Goal: Communication & Community: Answer question/provide support

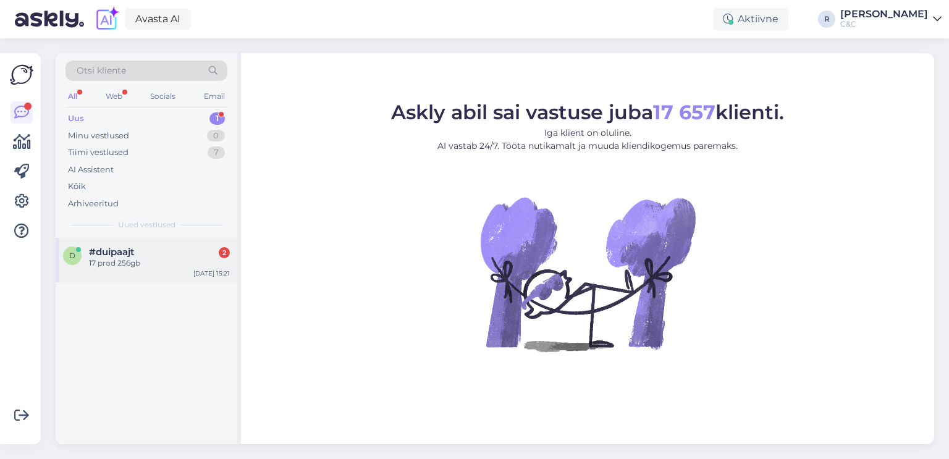
click at [159, 266] on div "17 prod 256gb" at bounding box center [159, 263] width 141 height 11
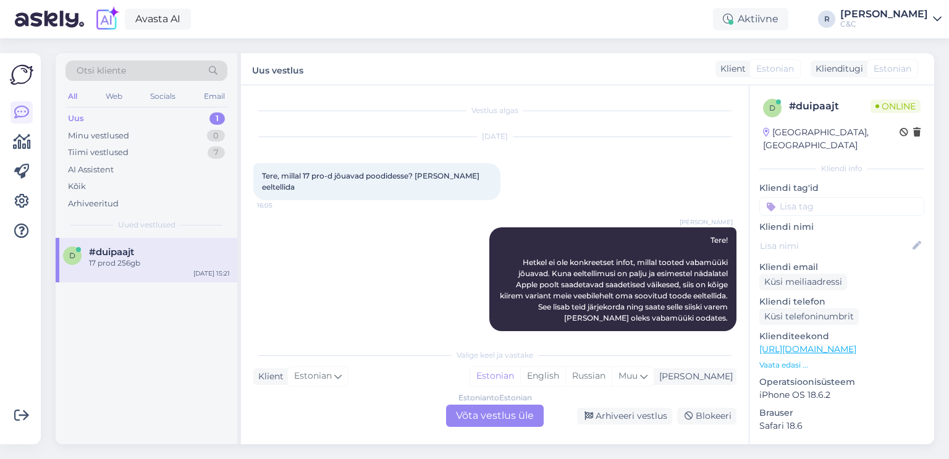
scroll to position [702, 0]
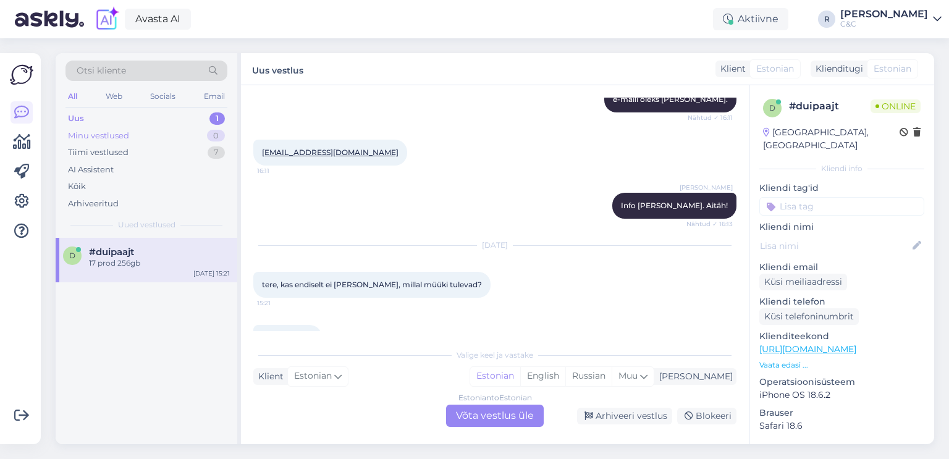
click at [187, 134] on div "Minu vestlused 0" at bounding box center [146, 135] width 162 height 17
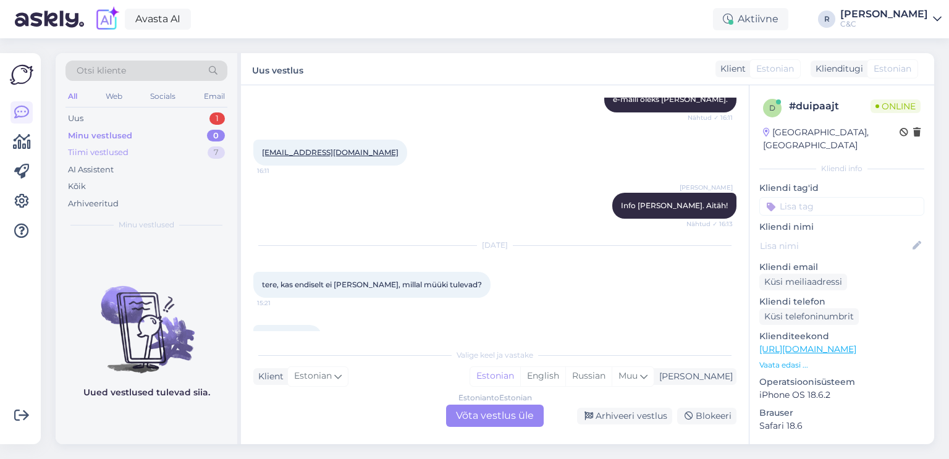
click at [180, 156] on div "Tiimi vestlused 7" at bounding box center [146, 152] width 162 height 17
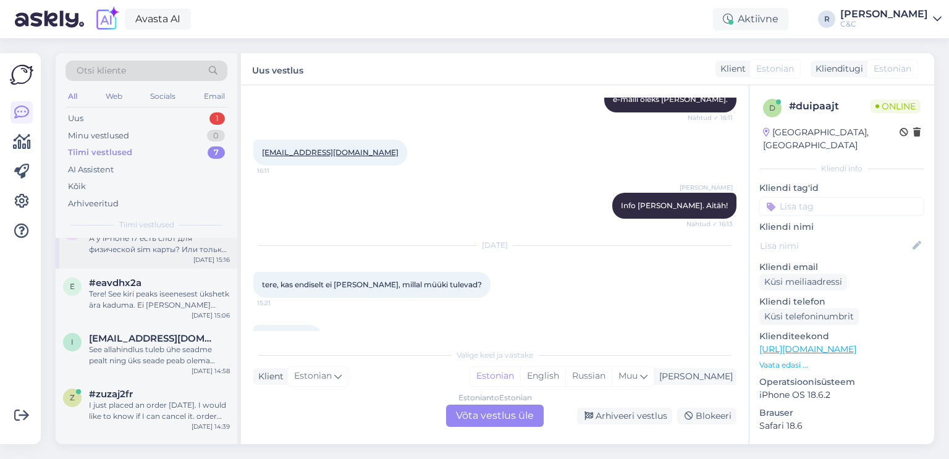
scroll to position [171, 0]
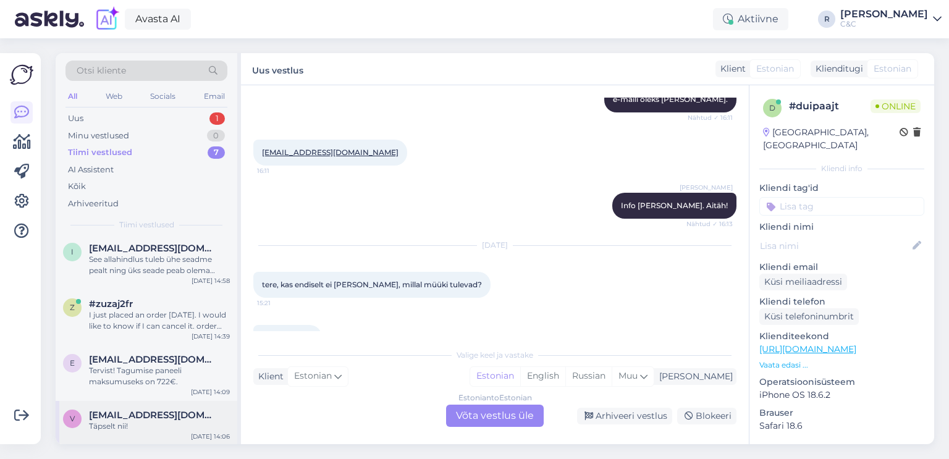
click at [150, 409] on div "v [EMAIL_ADDRESS][DOMAIN_NAME] Täpselt nii! [DATE] 14:06" at bounding box center [147, 423] width 182 height 44
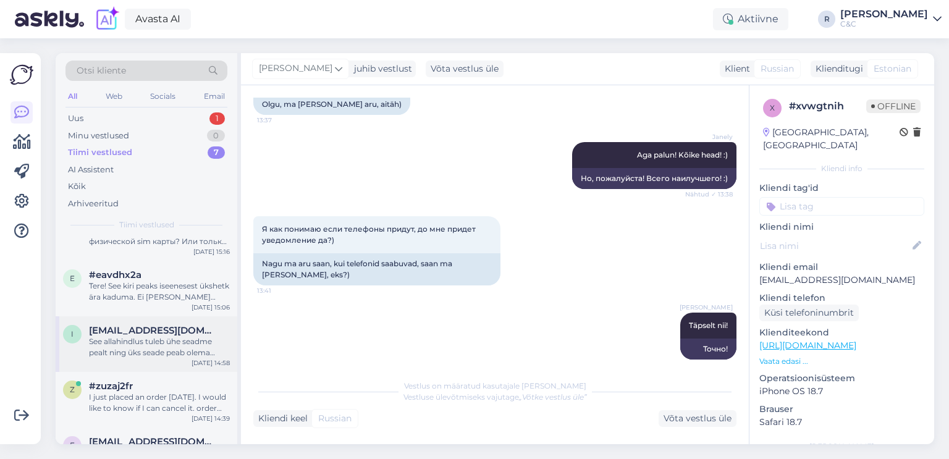
scroll to position [0, 0]
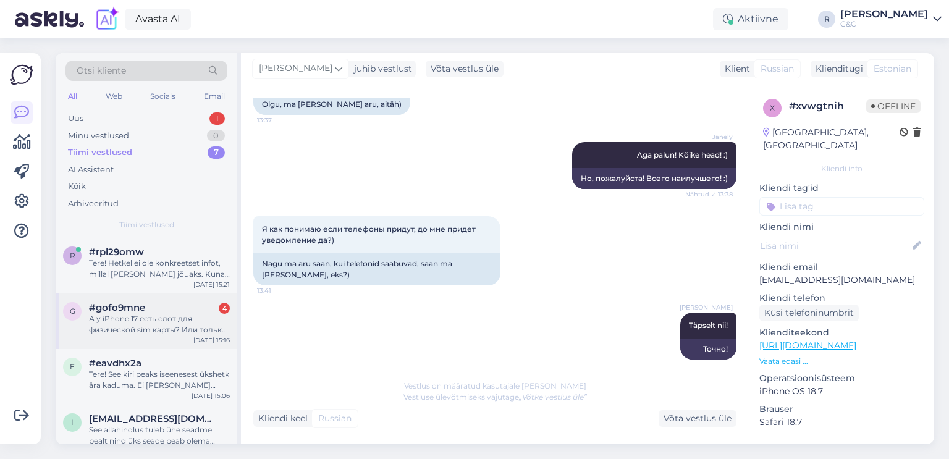
click at [171, 305] on div "#gofo9mne 4" at bounding box center [159, 307] width 141 height 11
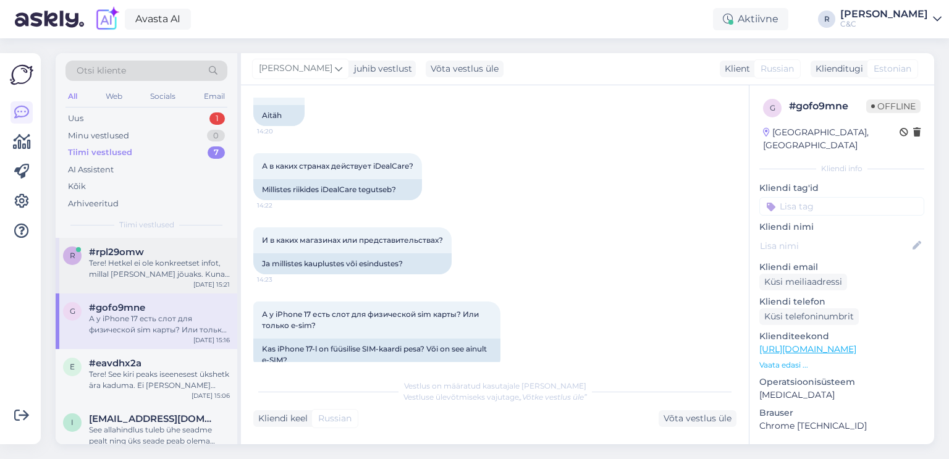
click at [173, 267] on div "Tere! Hetkel ei ole konkreetset infot, millal toode kohale jõuaks. Kuna eeltell…" at bounding box center [159, 269] width 141 height 22
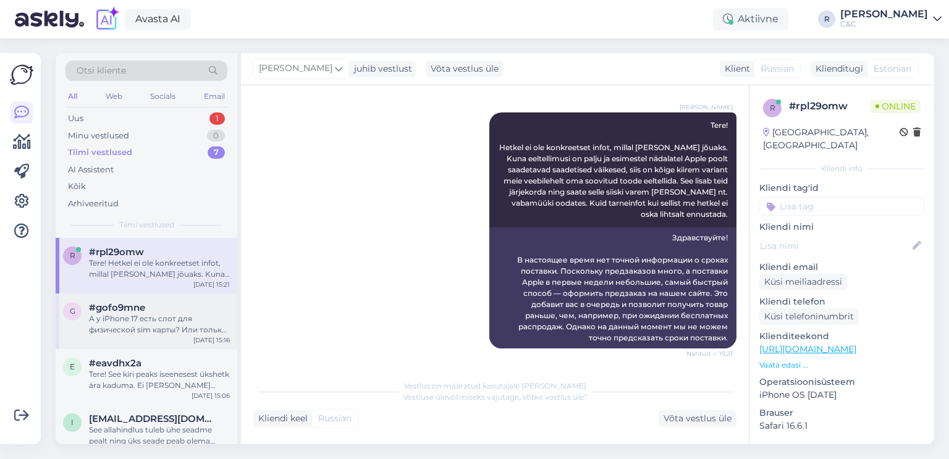
click at [174, 318] on div "А у iPhone 17 есть слот для физической sim карты? Или только e-sim?" at bounding box center [159, 324] width 141 height 22
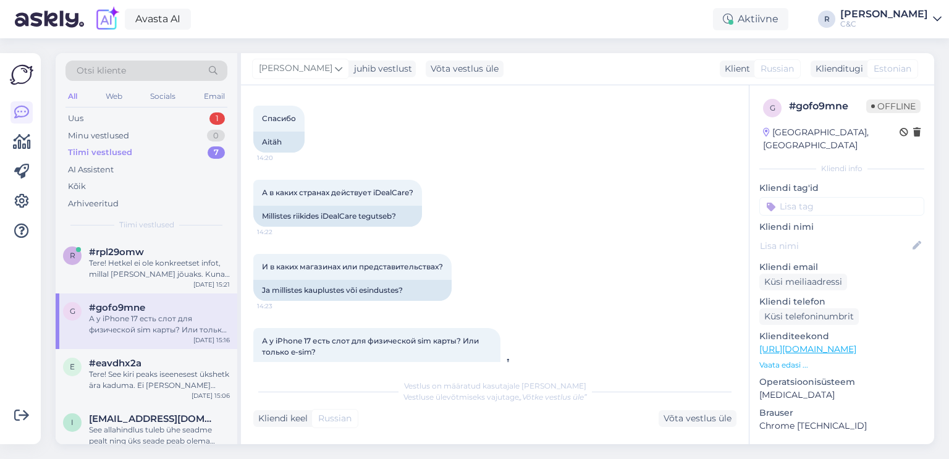
scroll to position [714, 0]
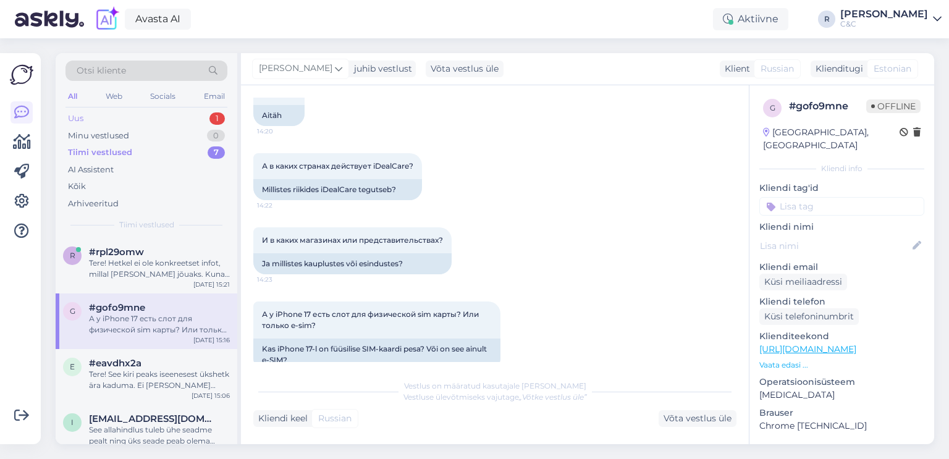
click at [184, 120] on div "Uus 1" at bounding box center [146, 118] width 162 height 17
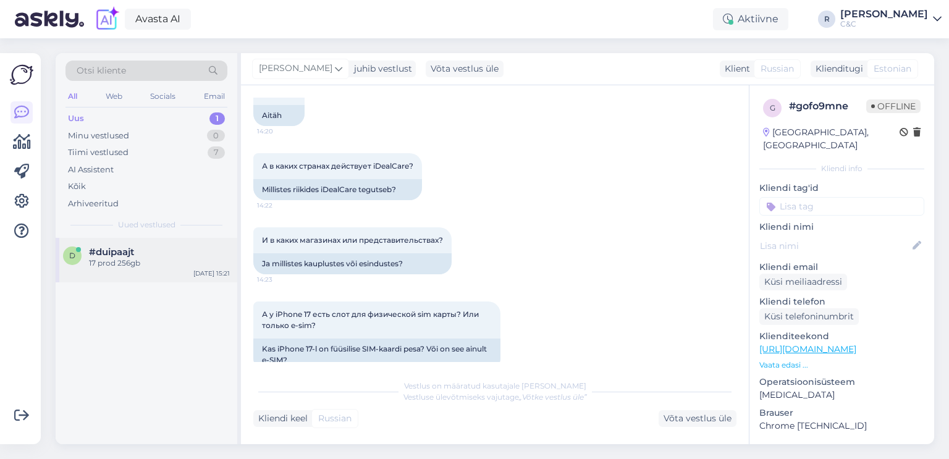
click at [136, 250] on div "#duipaajt" at bounding box center [159, 252] width 141 height 11
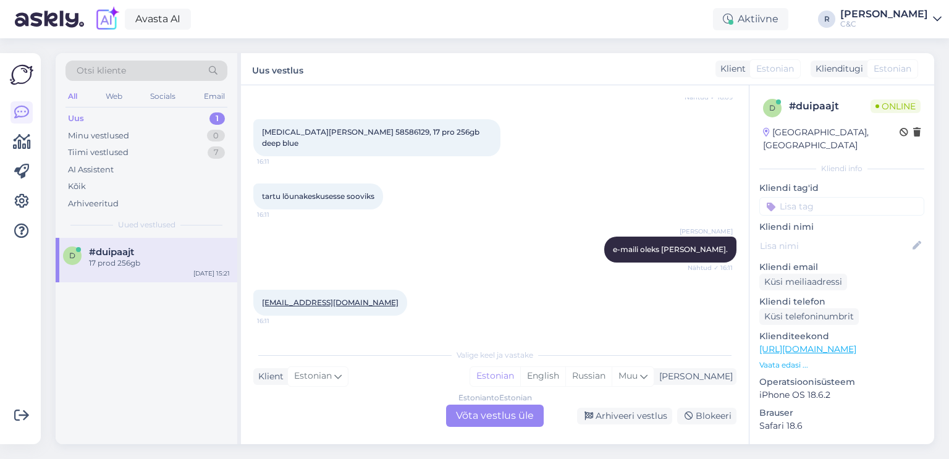
scroll to position [702, 0]
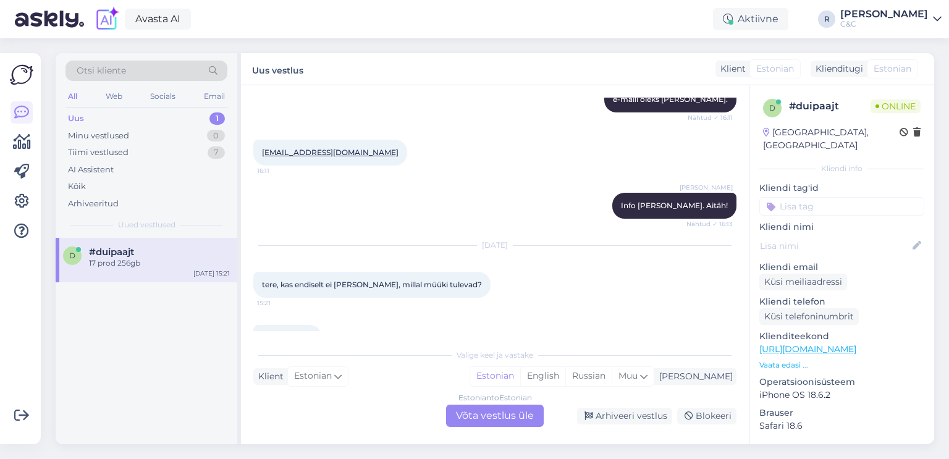
click at [487, 410] on div "Estonian to Estonian Võta vestlus üle" at bounding box center [495, 416] width 98 height 22
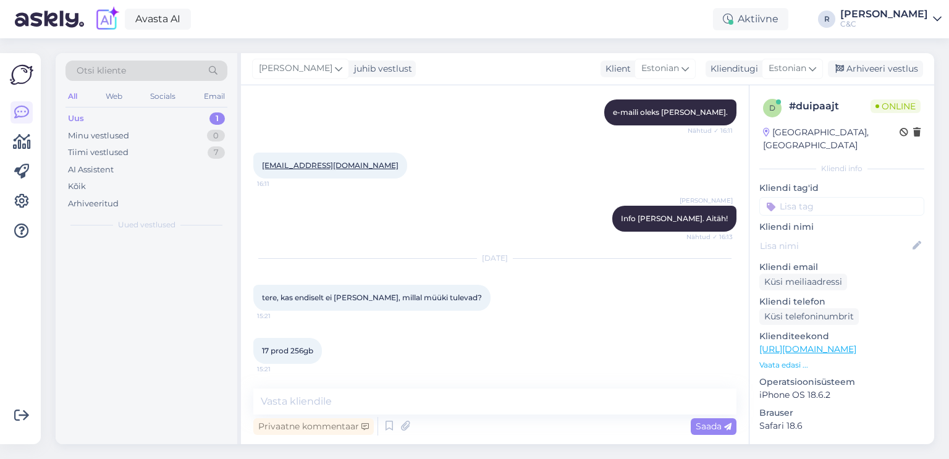
scroll to position [655, 0]
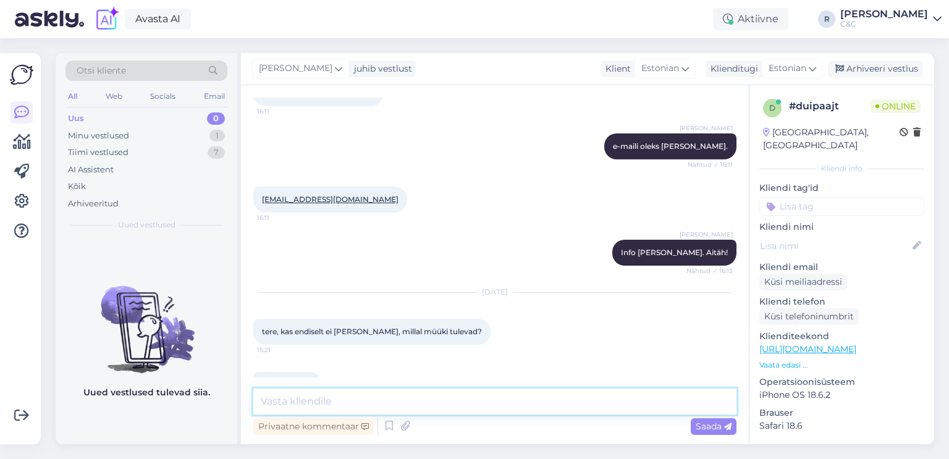
click at [451, 401] on textarea at bounding box center [494, 402] width 483 height 26
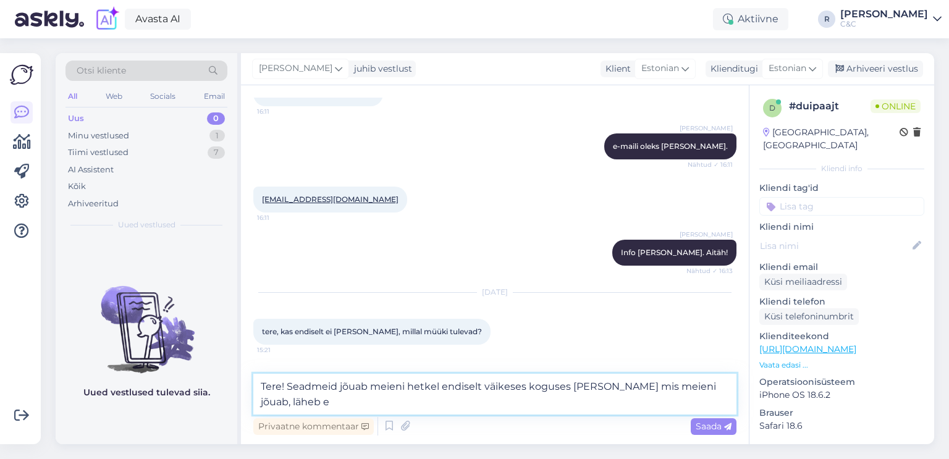
scroll to position [670, 0]
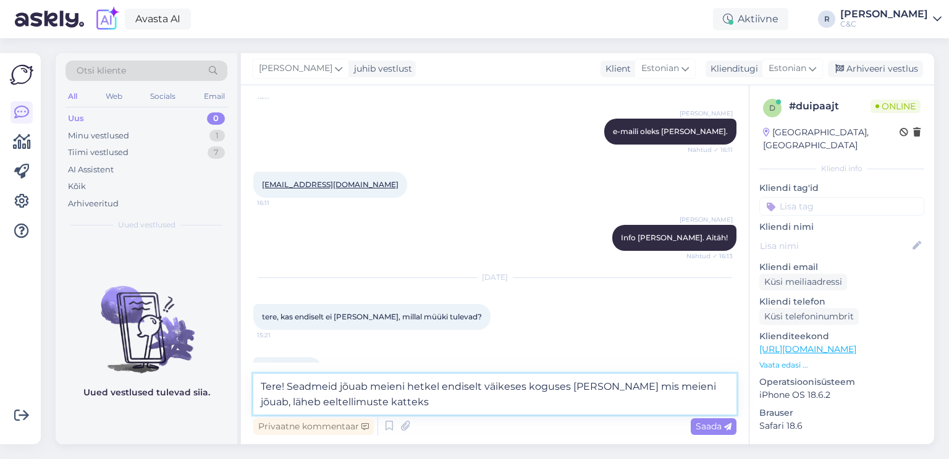
type textarea "Tere! Seadmeid jõuab meieni hetkel endiselt väikeses koguses ja kõik mis meieni…"
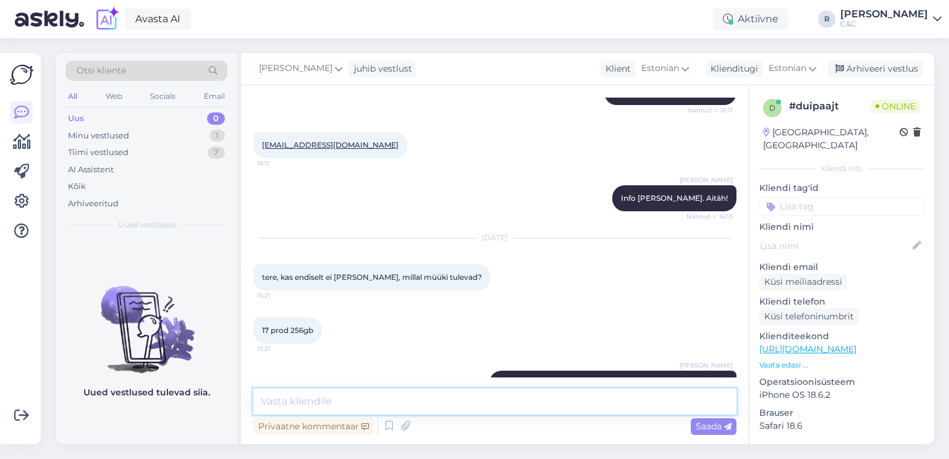
scroll to position [730, 0]
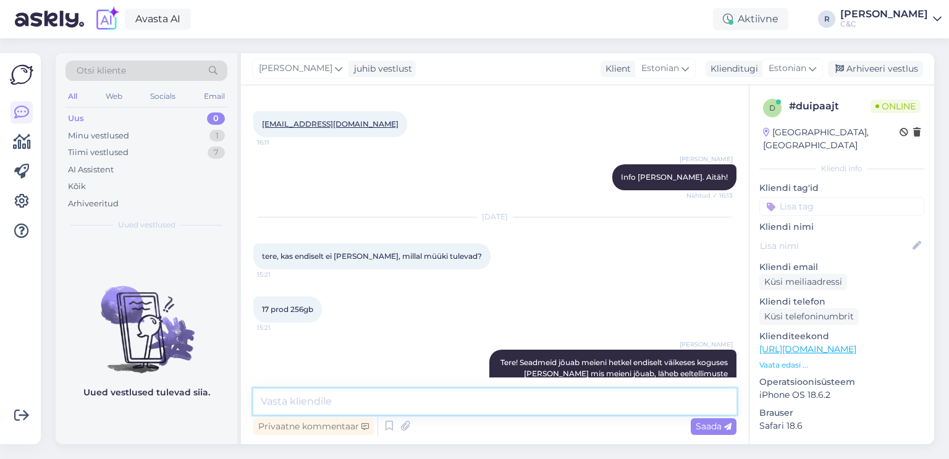
click at [442, 403] on textarea at bounding box center [494, 402] width 483 height 26
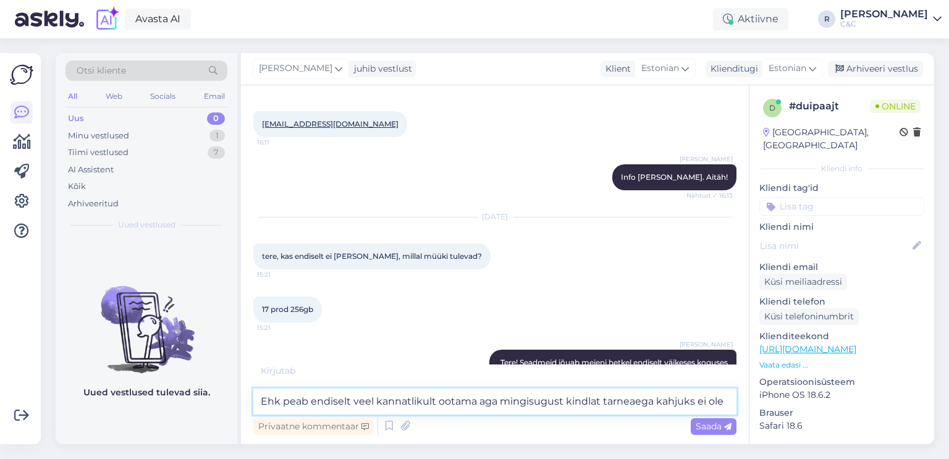
type textarea "Ehk peab endiselt veel kannatlikult ootama aga mingisugust kindlat tarneaega ka…"
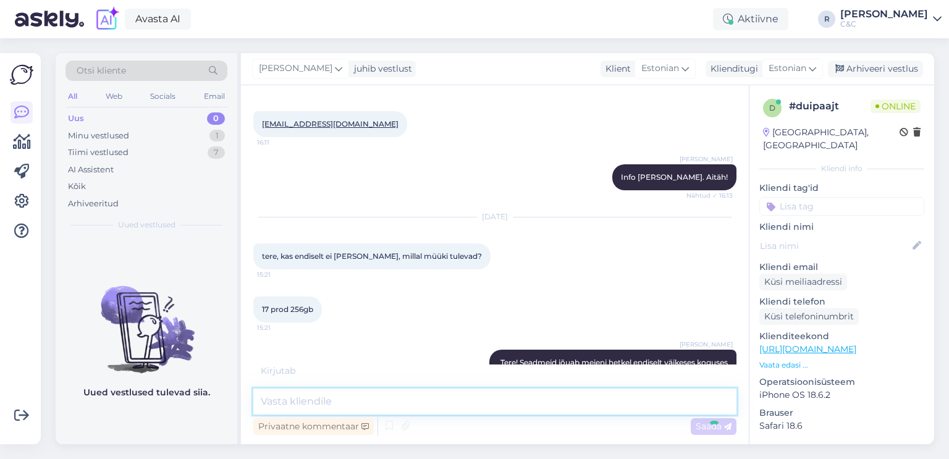
scroll to position [795, 0]
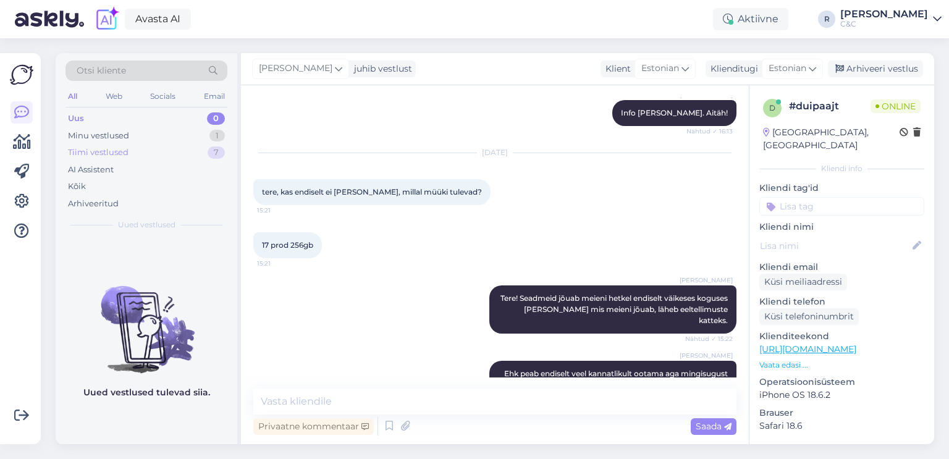
click at [193, 150] on div "Tiimi vestlused 7" at bounding box center [146, 152] width 162 height 17
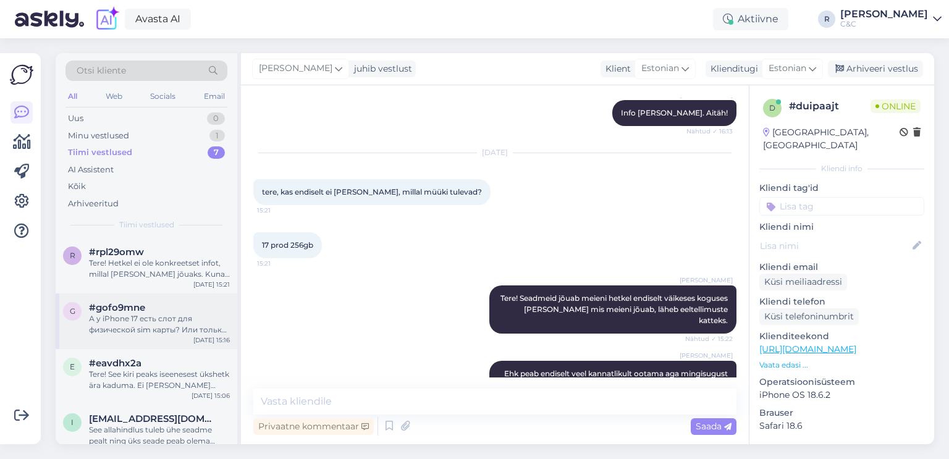
click at [168, 333] on div "А у iPhone 17 есть слот для физической sim карты? Или только e-sim?" at bounding box center [159, 324] width 141 height 22
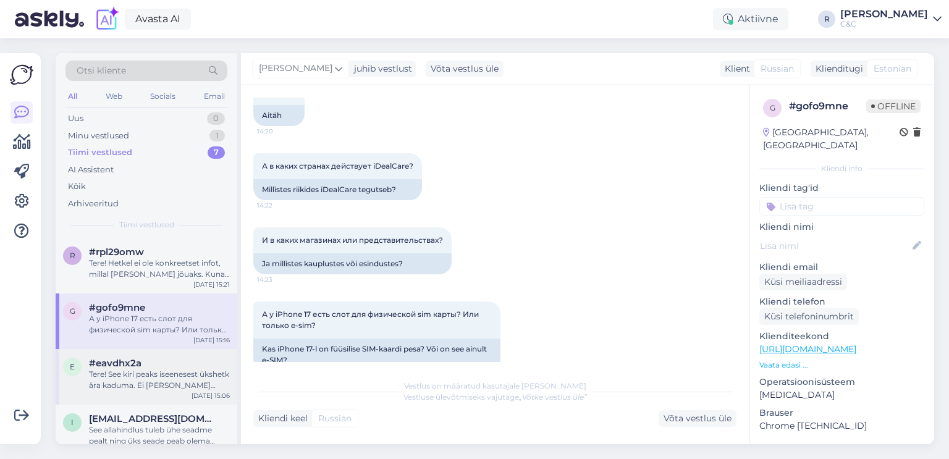
click at [168, 381] on div "Tere! See kiri peaks iseenesest ükshetk ära kaduma. Ei ole vaja sellepärast mur…" at bounding box center [159, 380] width 141 height 22
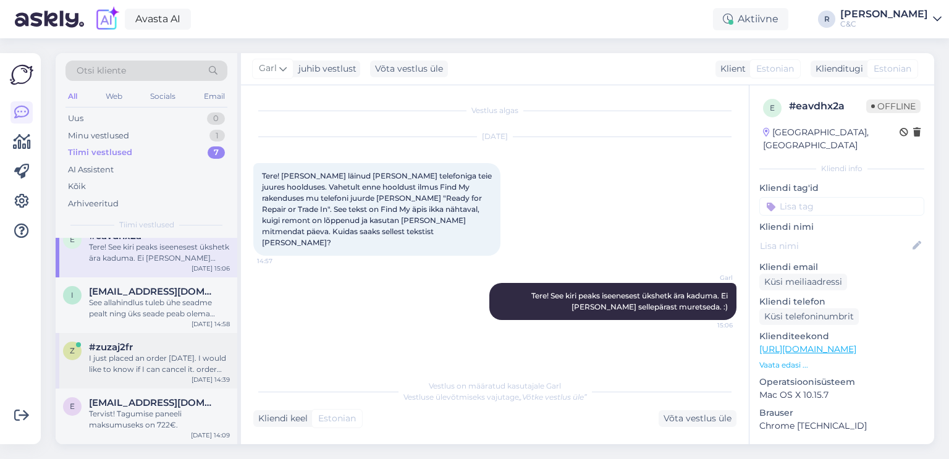
scroll to position [132, 0]
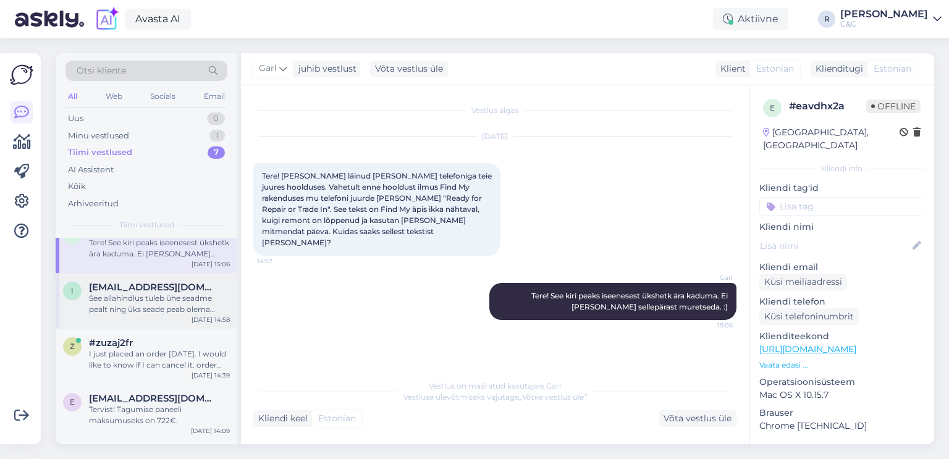
click at [171, 315] on div "i irina15oidingu@gmail.com See allahindlus tuleb ühe seadme pealt ning üks sead…" at bounding box center [147, 301] width 182 height 56
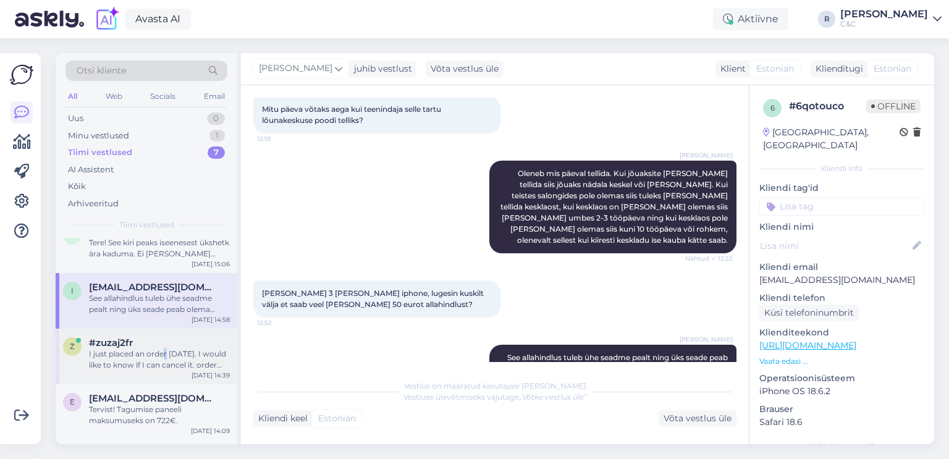
click at [165, 356] on div "I just placed an order yesterday. I would like to know if I can cancel it. orde…" at bounding box center [159, 359] width 141 height 22
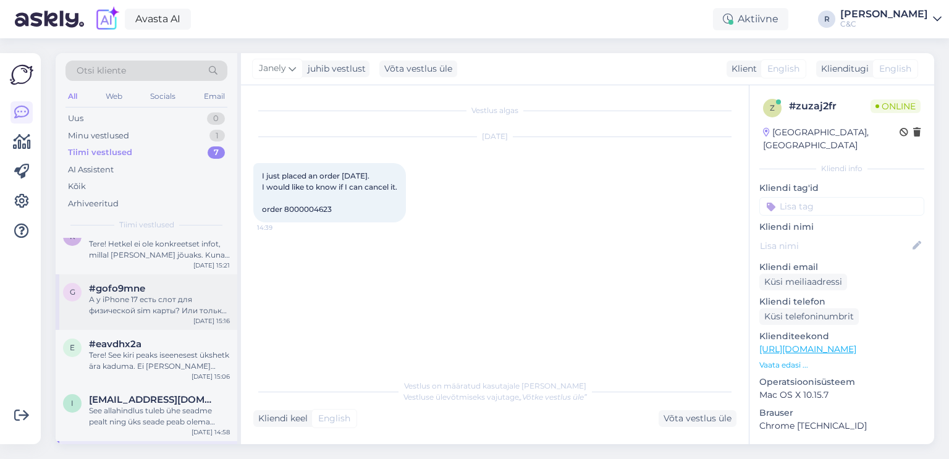
scroll to position [0, 0]
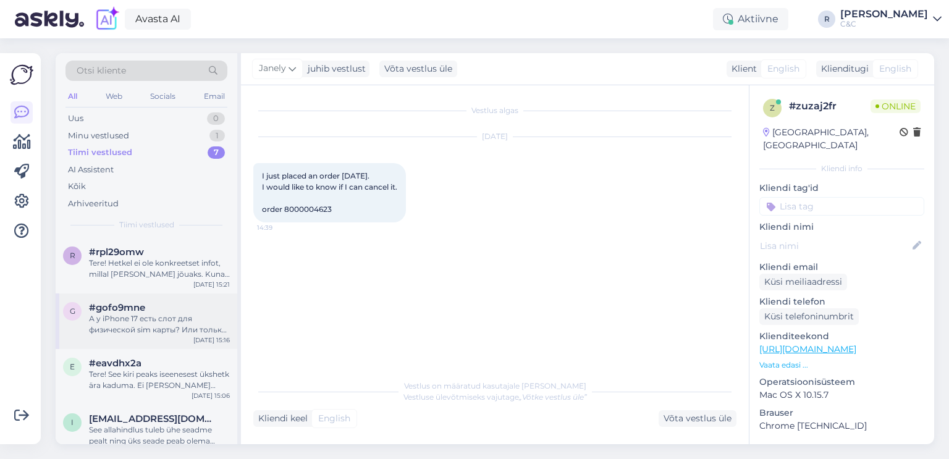
click at [163, 320] on div "А у iPhone 17 есть слот для физической sim карты? Или только e-sim?" at bounding box center [159, 324] width 141 height 22
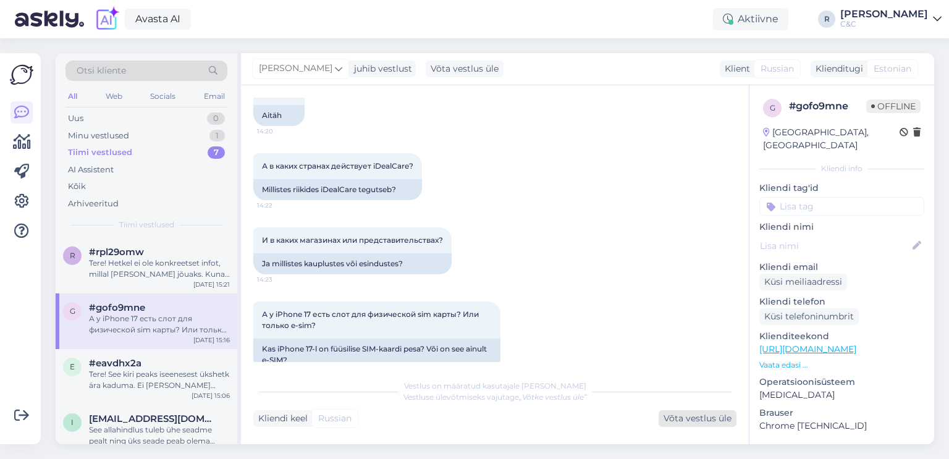
click at [710, 422] on div "Võta vestlus üle" at bounding box center [698, 418] width 78 height 17
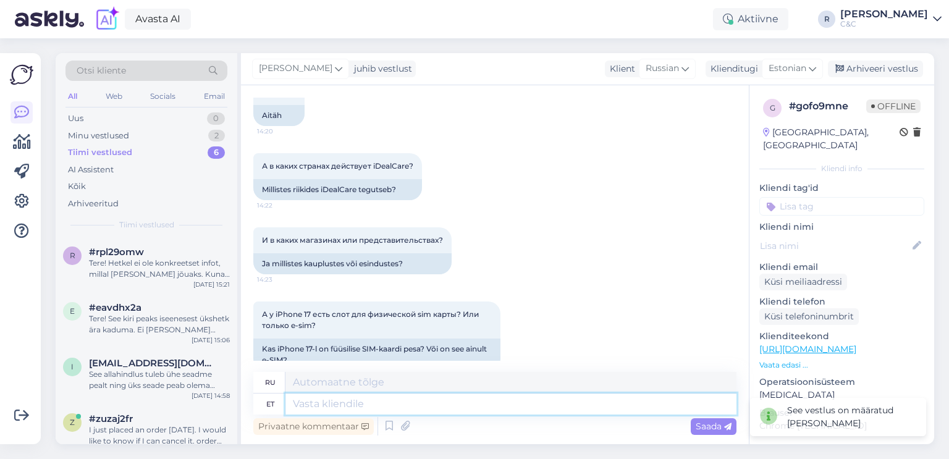
click at [482, 407] on textarea at bounding box center [510, 404] width 451 height 21
type textarea "iDealCare o"
type textarea "iDealCare"
type textarea "iDealCare on E"
type textarea "iDealCare — это"
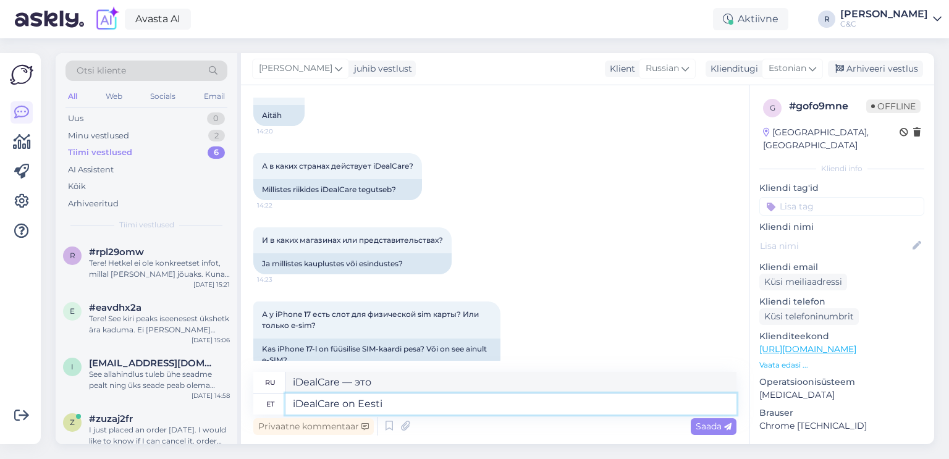
type textarea "iDealCare on Eesti"
type textarea "iDealCare — эстонский"
type textarea "iDealCare on Eestis pak"
type textarea "iDealCare в Эстонии"
type textarea "iDealCare on Eestis pakutav"
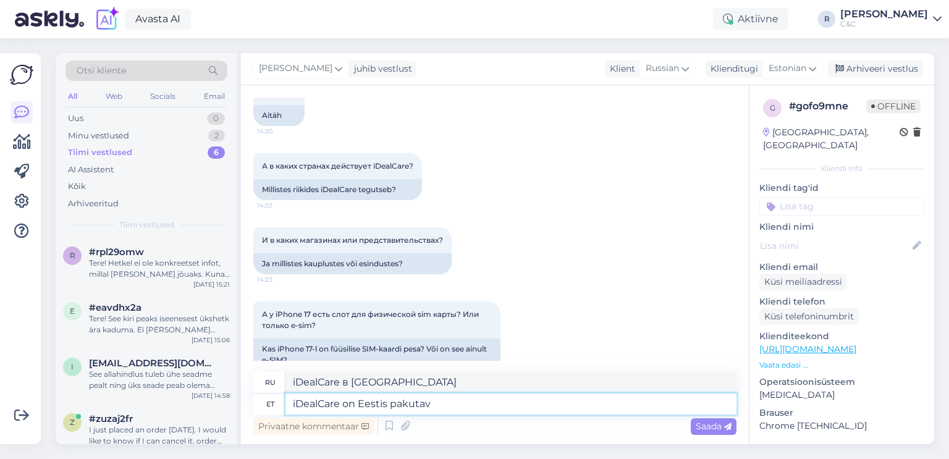
type textarea "iDealCare доступен в Эстонии"
type textarea "iDealCare on Eestis pakutav kindlustus."
type textarea "iDealCare — это страхование, предлагаемое в Эстонии."
type textarea "iDealCare on Eestis pakutav kindlustus ehk"
type textarea "iDealCare — это страхование, предлагаемое в Эстонии, т. е."
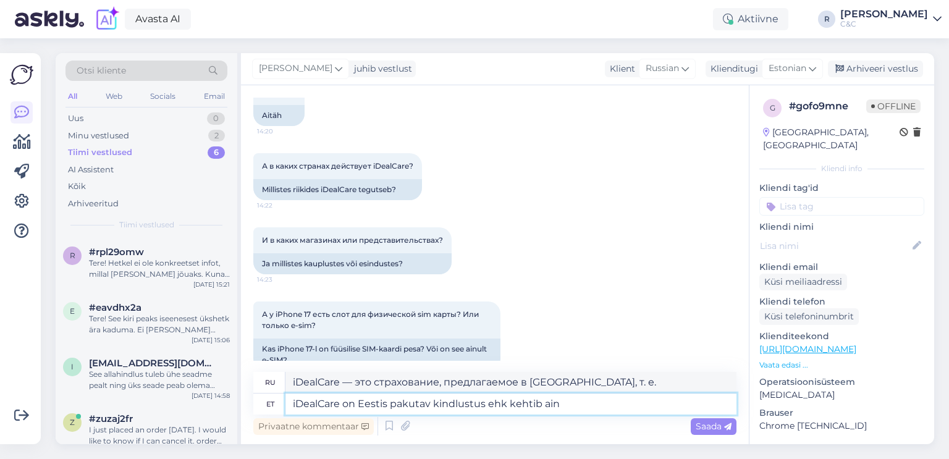
type textarea "iDealCare on Eestis pakutav kindlustus ehk kehtib ainu"
type textarea "iDealCare — это страховка, предлагаемая в Эстонии, поэтому она действительна"
type textarea "iDealCare on Eestis pakutav kindlustus ehk kehtib ainult E"
type textarea "iDealCare — это страховка, предлагаемая в Эстонии, то есть она действительна то…"
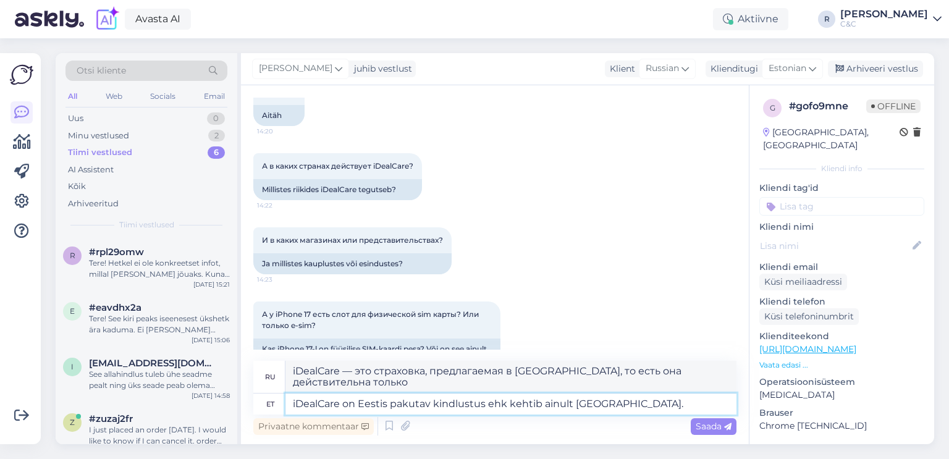
type textarea "iDealCare on Eestis pakutav kindlustus ehk kehtib ainult Eestis."
type textarea "iDealCare — это страхование, предлагаемое в Эстонии, то есть оно действует толь…"
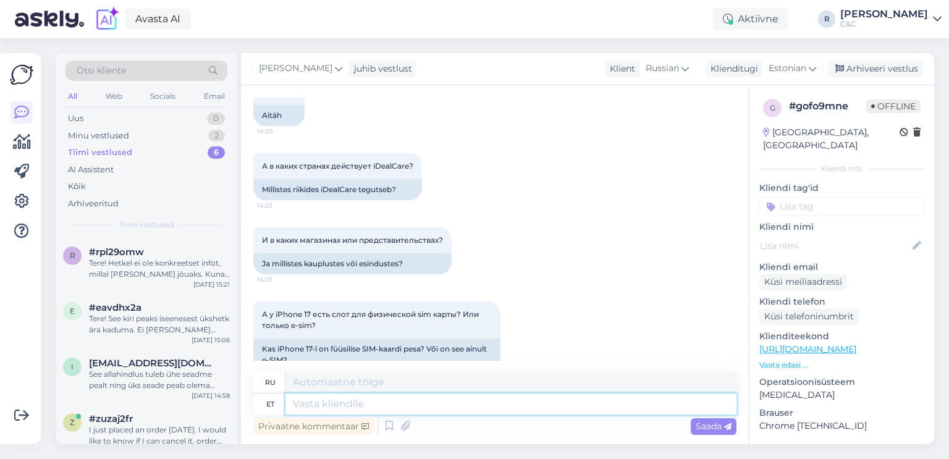
scroll to position [811, 0]
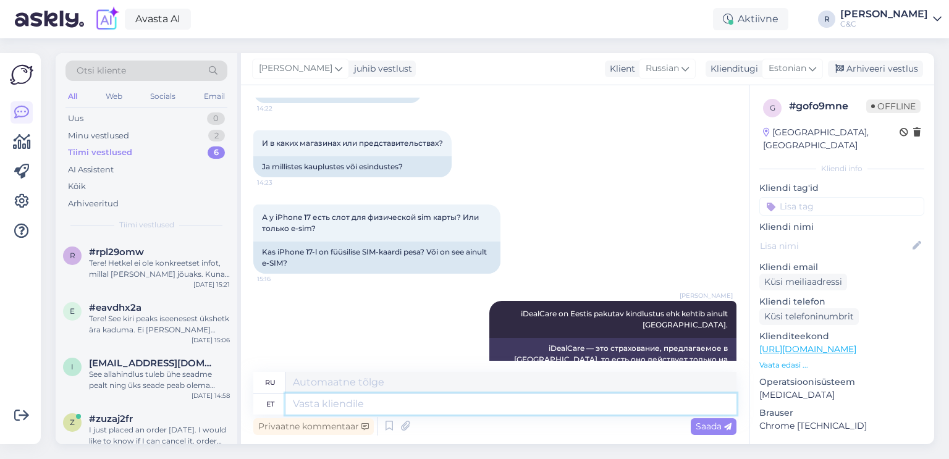
type textarea "1"
type textarea "I"
type textarea "iPhone 1"
type textarea "айфон"
type textarea "iPhone 17"
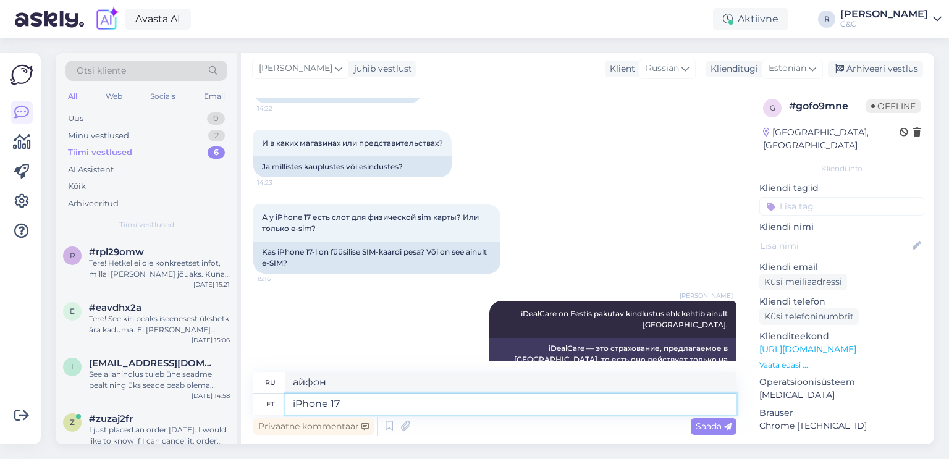
type textarea "айфон 17"
type textarea "iPhone 17 puhul on"
type textarea "Для iPhone 17"
type textarea "iPhone 17 puhul on"
type textarea "В случае с iPhone 17,"
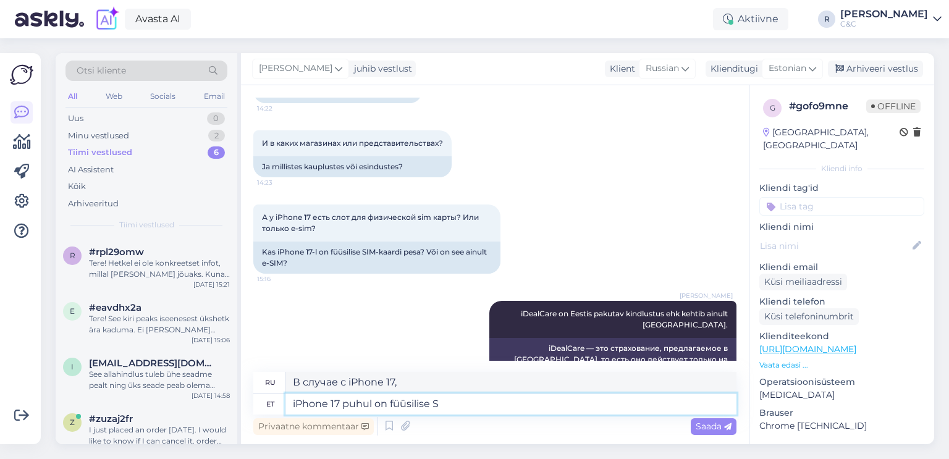
type textarea "iPhone 17 puhul on füüsilise SI"
type textarea "В случае iPhone 17, физический"
type textarea "iPhone 17 puhul on füüsilise SIM kaa"
type textarea "iPhone 17 имеет физическую SIM-карту"
type textarea "iPhone 17 puhul on füüsilise SIM kaardi võimalus +"
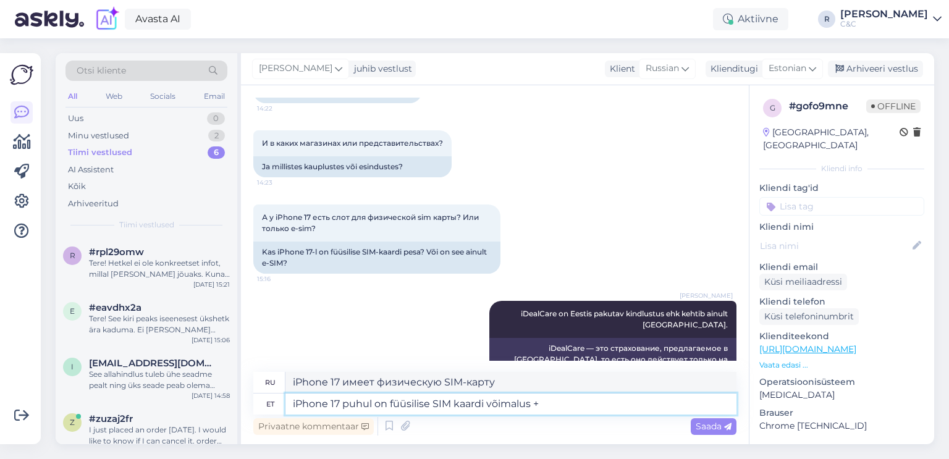
type textarea "iPhone 17 имеет опцию физической SIM-карты"
type textarea "iPhone 17 puhul on füüsilise SIM kaardi võimalus + e"
type textarea "iPhone 17 имеет опцию физической SIM-карты +"
type textarea "iPhone 17 puhul on füüsilise SIM kaardi võimalus + e-sim."
type textarea "iPhone 17 имеет опцию физической SIM-карты + электронной SIM."
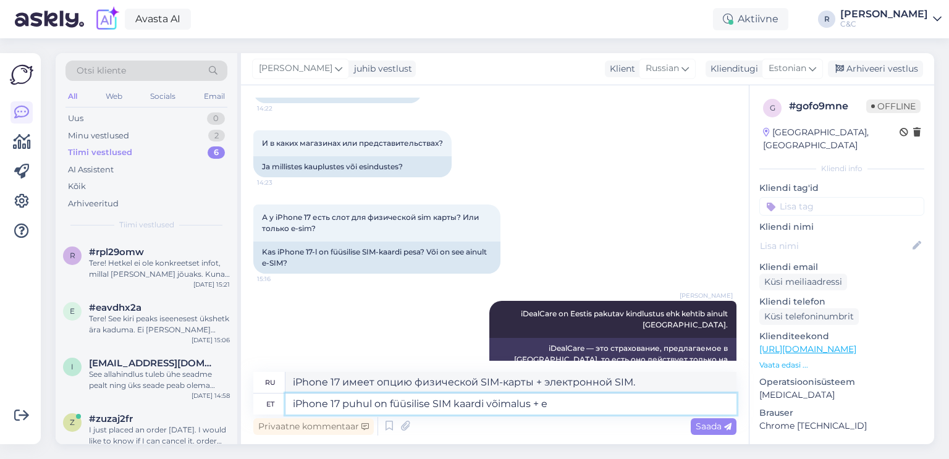
type textarea "iPhone 17 puhul on füüsilise SIM kaardi võimalus +"
type textarea "iPhone 17 имеет опцию физической SIM-карты +"
type textarea "iPhone 17 puhul on füüsilise SIM kaardi võimalus"
type textarea "iPhone 17 имеет опцию физической SIM-карты"
type textarea "iPhone 17 puhul on füüsilise SIM kaardi võimalus nig li"
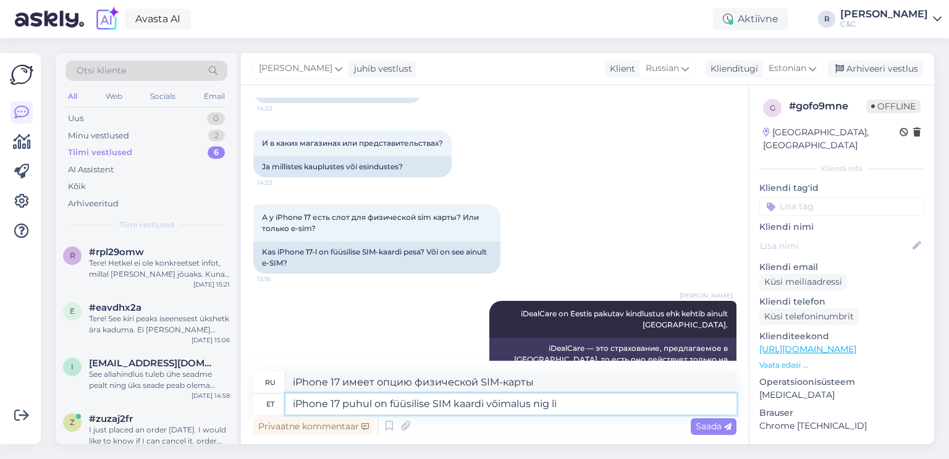
type textarea "В iPhone 17 предусмотрена возможность установки физической SIM-карты."
type textarea "iPhone 17 puhul on füüsilise SIM kaardi võimalus ning li"
type textarea "iPhone 17 имеет опцию физической SIM-карты и"
type textarea "iPhone 17 puhul on füüsilise SIM kaardi võimalus ning lisaks saa"
type textarea "iPhone 17 имеет возможность установки физической SIM-карты и, кроме того,"
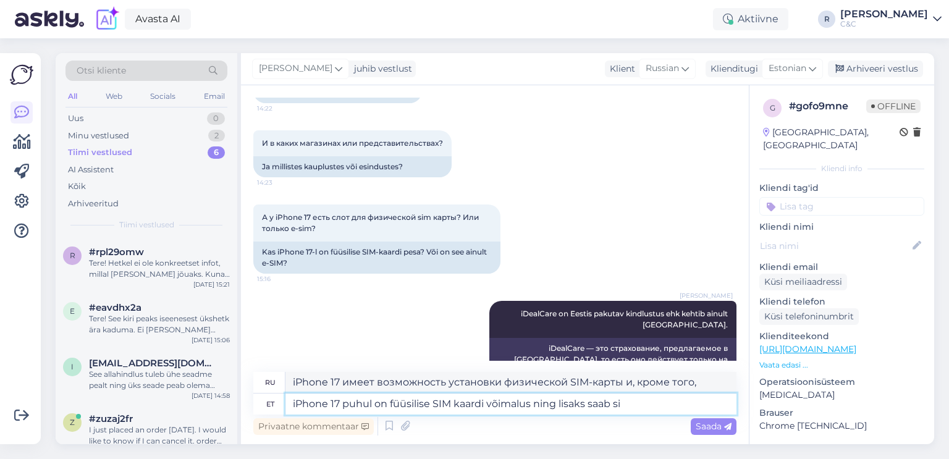
type textarea "iPhone 17 puhul on füüsilise SIM kaardi võimalus ning lisaks saab sis"
type textarea "iPhone 17 имеет опцию физической SIM-карты и может также быть"
type textarea "iPhone 17 puhul on füüsilise SIM kaardi võimalus ning lisaks saab sisestada E"
type textarea "iPhone 17 имеет опцию установки физической SIM-карты, и ее также можно вставить"
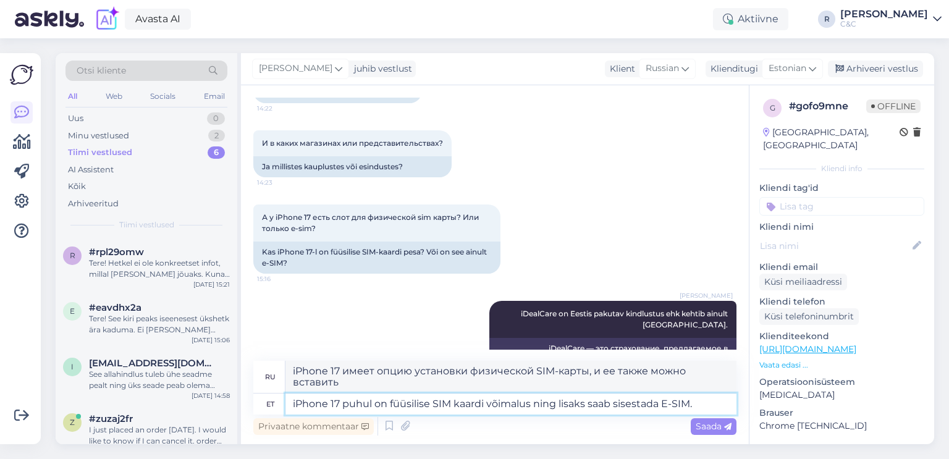
type textarea "iPhone 17 puhul on füüsilise SIM kaardi võimalus ning lisaks saab sisestada E-S…"
type textarea "В iPhone 17 можно использовать как физическую SIM-карту, так и E-SIM."
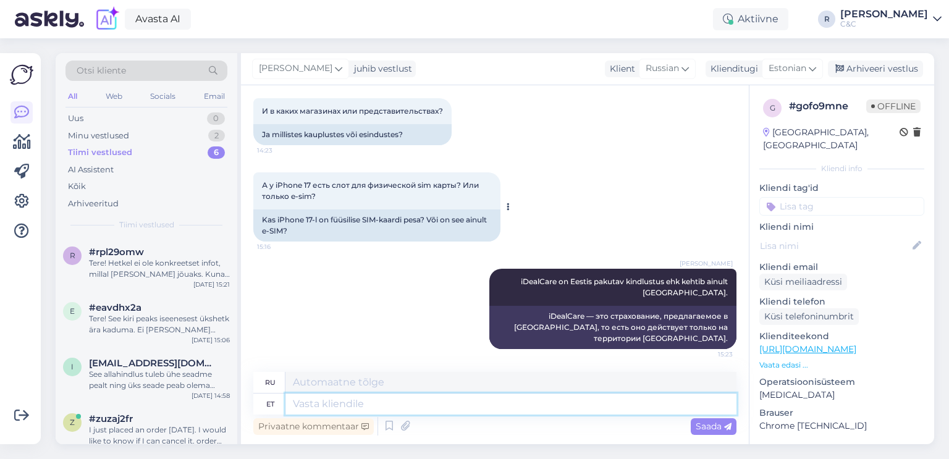
scroll to position [842, 0]
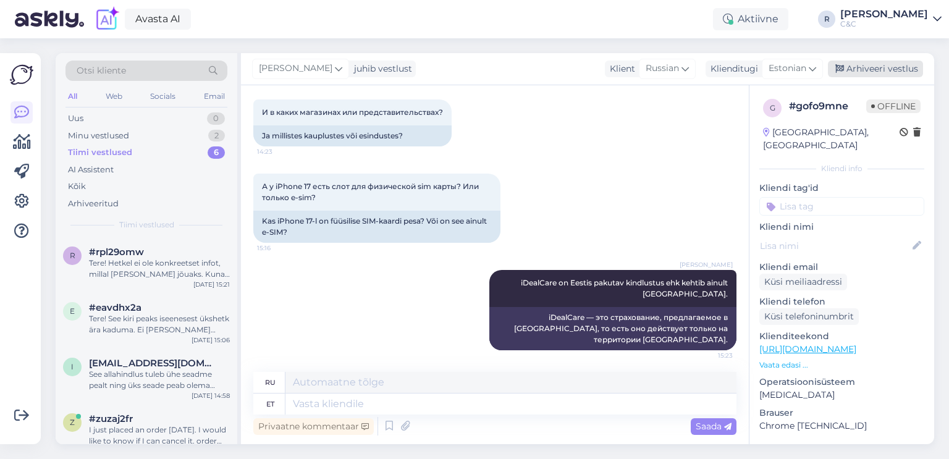
click at [858, 67] on div "Arhiveeri vestlus" at bounding box center [875, 69] width 95 height 17
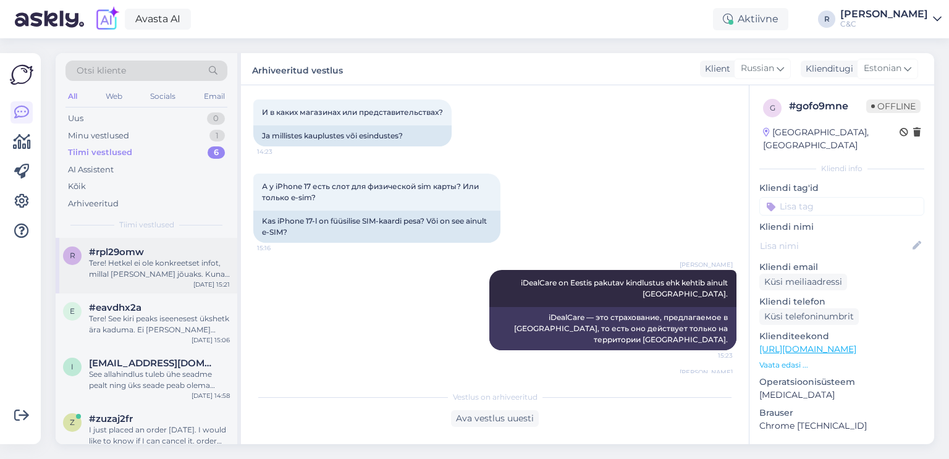
click at [198, 268] on div "Tere! Hetkel ei ole konkreetset infot, millal toode kohale jõuaks. Kuna eeltell…" at bounding box center [159, 269] width 141 height 22
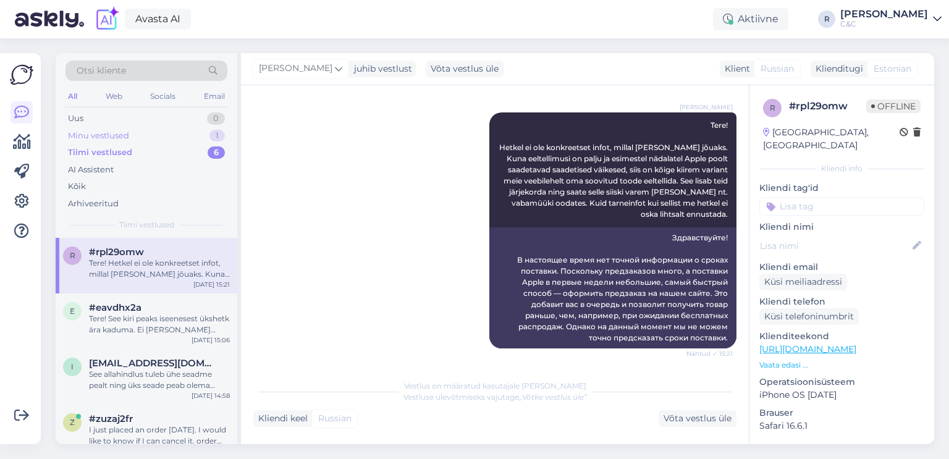
click at [171, 133] on div "Minu vestlused 1" at bounding box center [146, 135] width 162 height 17
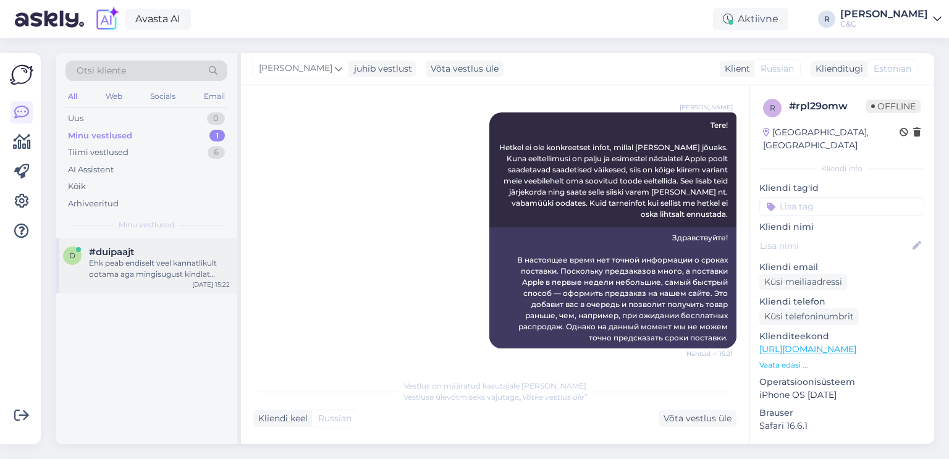
click at [137, 266] on div "Ehk peab endiselt veel kannatlikult ootama aga mingisugust kindlat tarneaega ka…" at bounding box center [159, 269] width 141 height 22
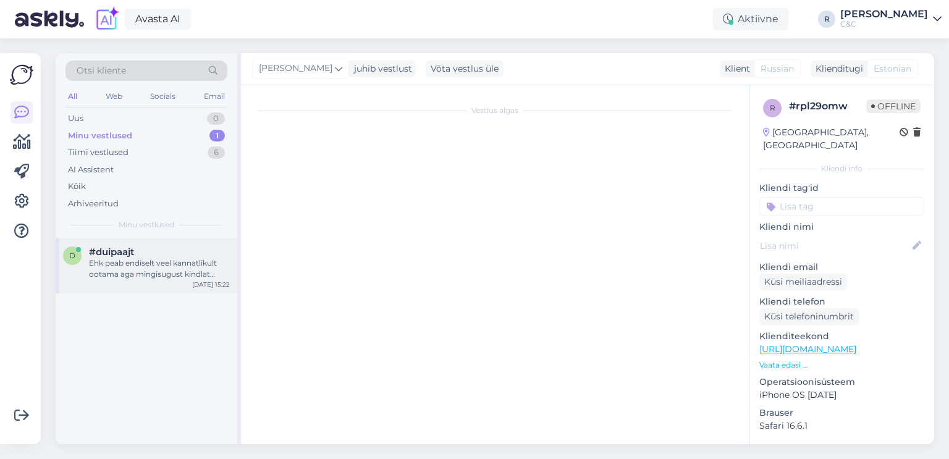
scroll to position [795, 0]
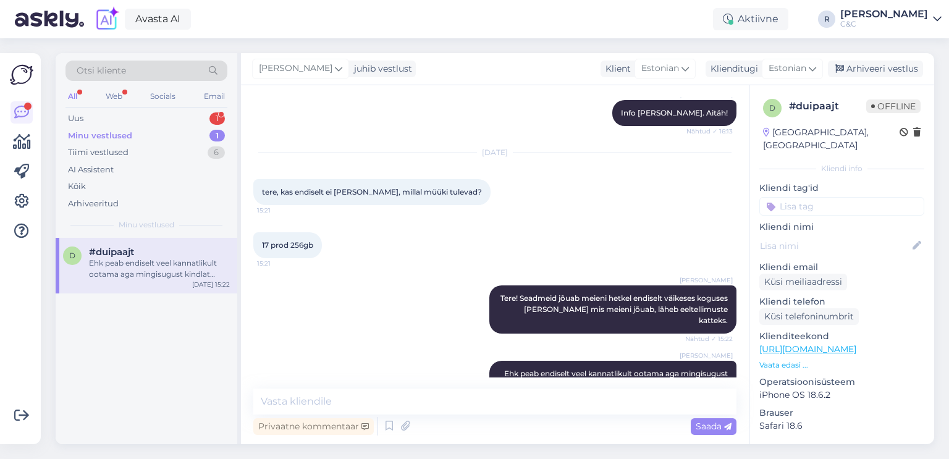
click at [181, 102] on div "All Web Socials Email" at bounding box center [146, 97] width 162 height 19
click at [179, 117] on div "Uus 1" at bounding box center [146, 118] width 162 height 17
click at [158, 250] on div "#1lospf1j 1" at bounding box center [159, 252] width 141 height 11
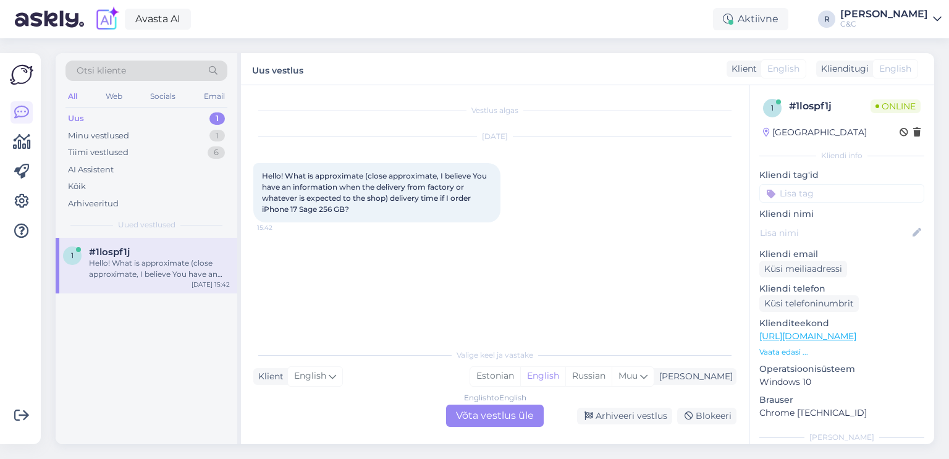
scroll to position [0, 0]
click at [173, 139] on div "Minu vestlused 1" at bounding box center [146, 135] width 162 height 17
click at [156, 263] on div "Ehk peab endiselt veel kannatlikult ootama aga mingisugust kindlat tarneaega ka…" at bounding box center [159, 269] width 141 height 22
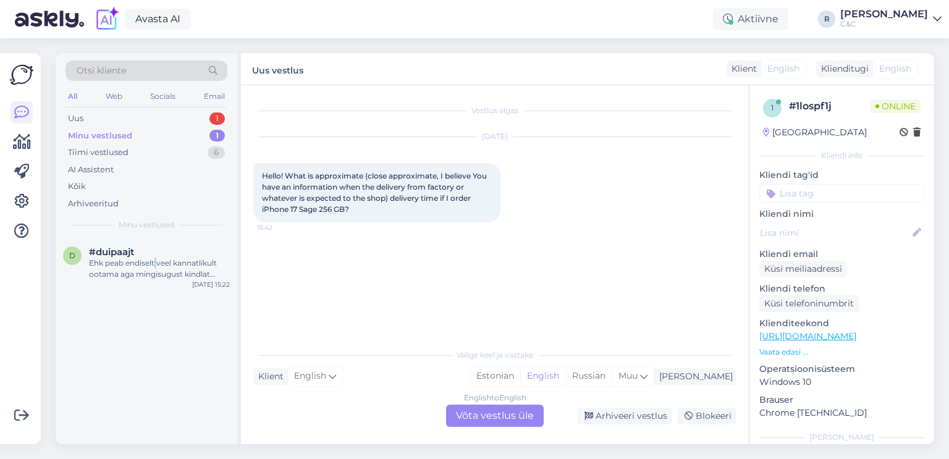
scroll to position [795, 0]
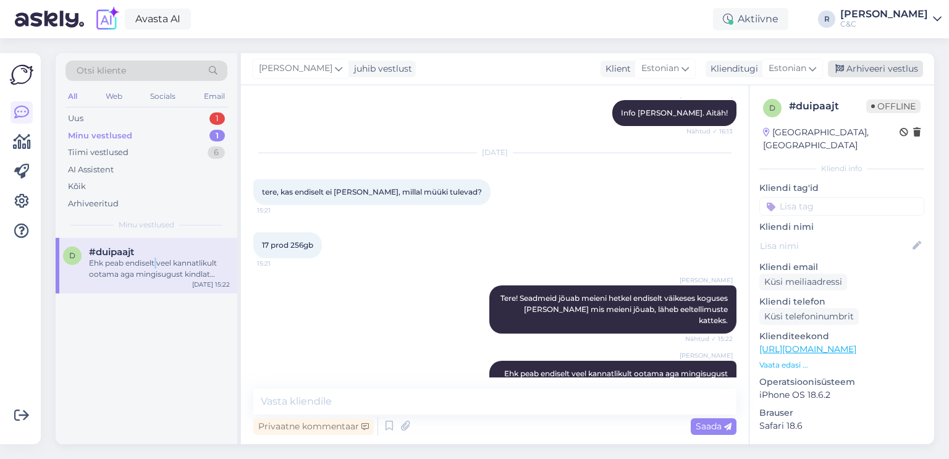
click at [850, 66] on div "Arhiveeri vestlus" at bounding box center [875, 69] width 95 height 17
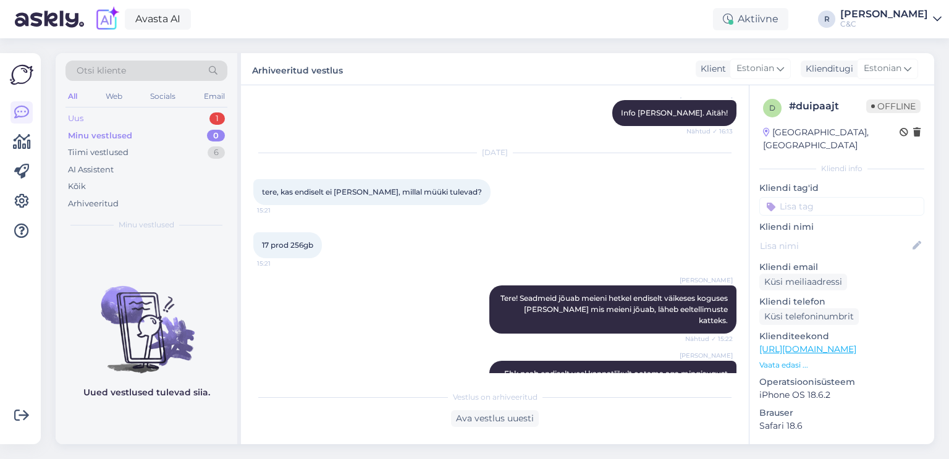
click at [199, 121] on div "Uus 1" at bounding box center [146, 118] width 162 height 17
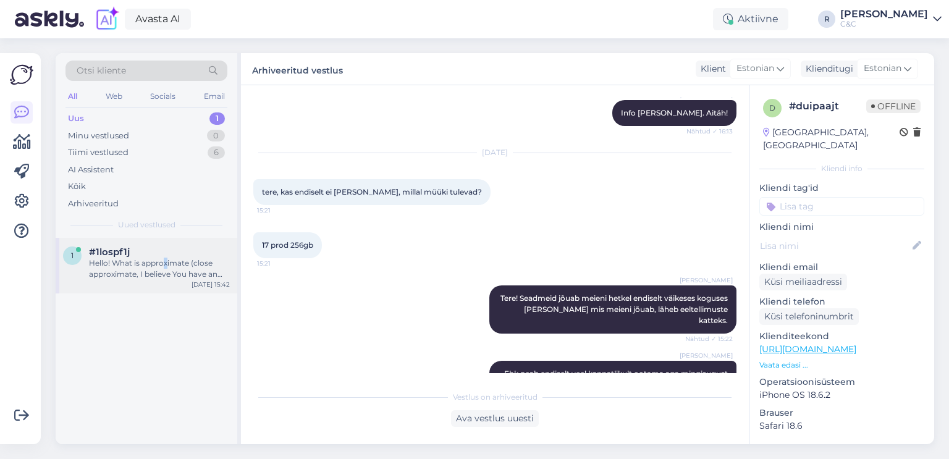
click at [164, 266] on div "Hello! What is approximate (close approximate, I believe You have an informatio…" at bounding box center [159, 269] width 141 height 22
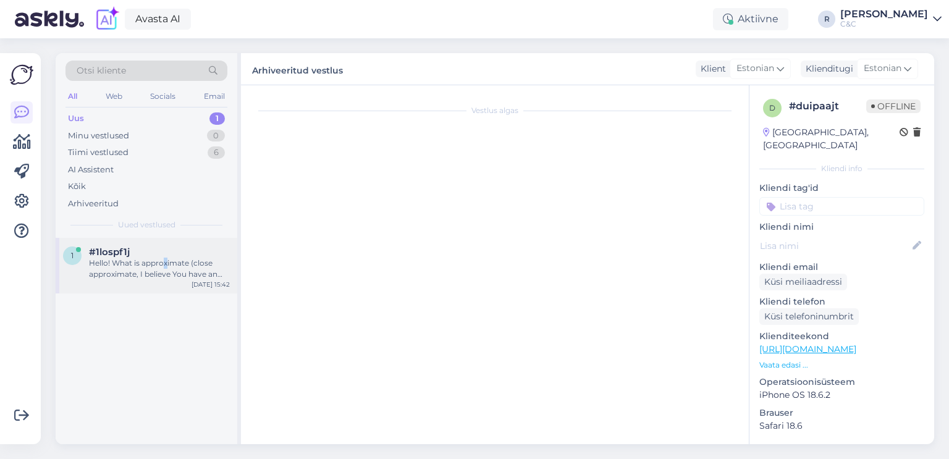
scroll to position [0, 0]
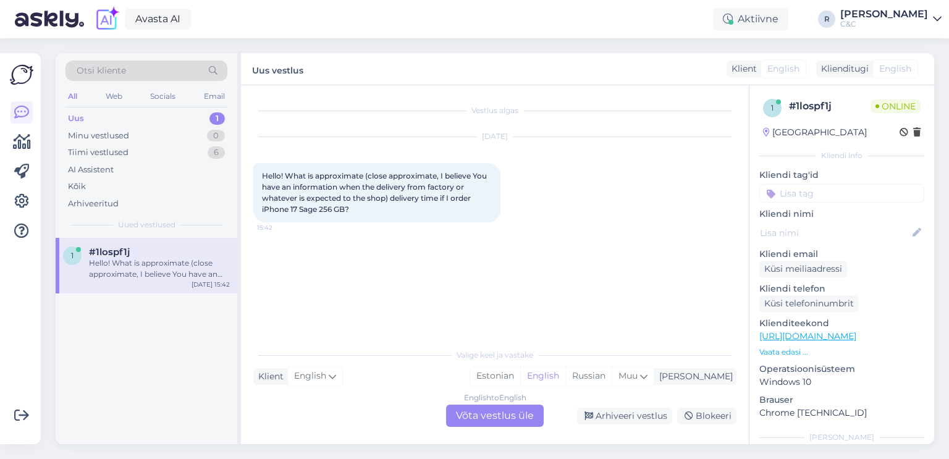
click at [486, 420] on div "English to English Võta vestlus üle" at bounding box center [495, 416] width 98 height 22
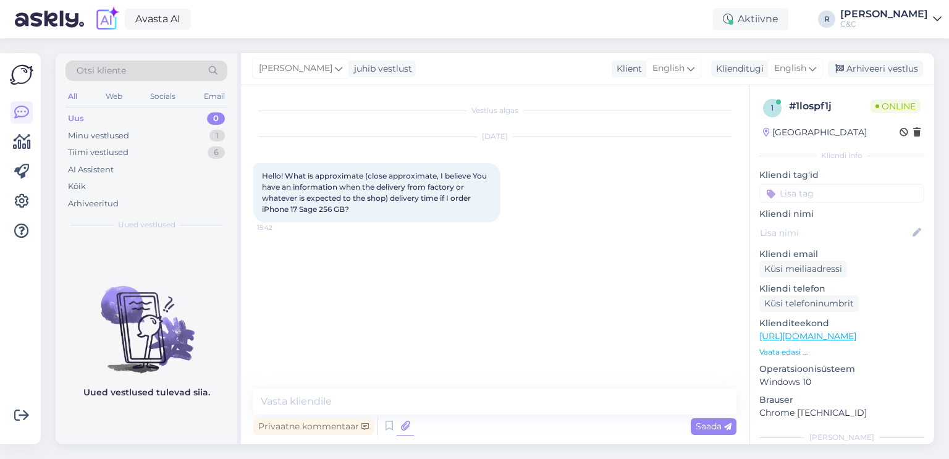
click at [397, 426] on icon at bounding box center [405, 426] width 17 height 19
click at [388, 425] on icon at bounding box center [389, 426] width 15 height 19
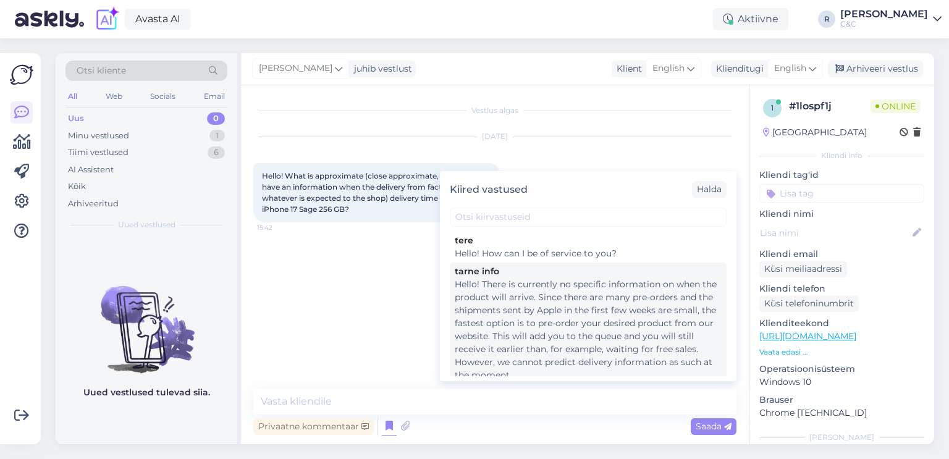
click at [516, 308] on div "Hello! There is currently no specific information on when the product will arri…" at bounding box center [588, 330] width 267 height 104
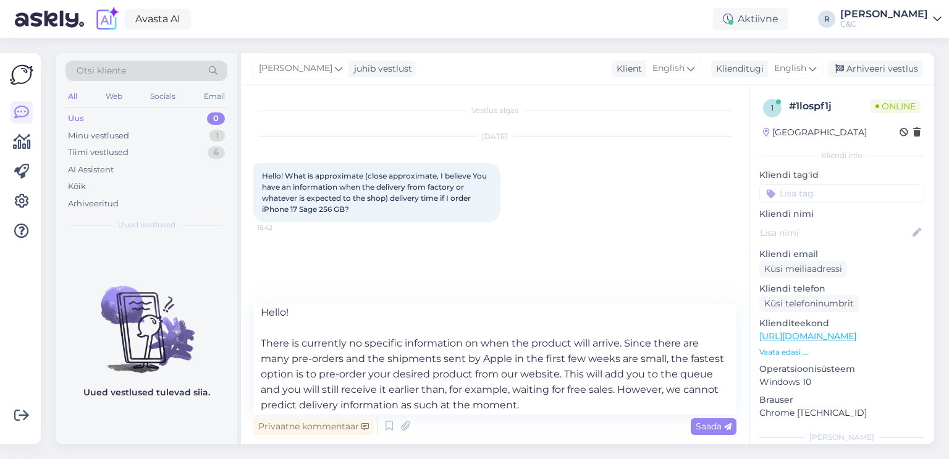
scroll to position [7, 0]
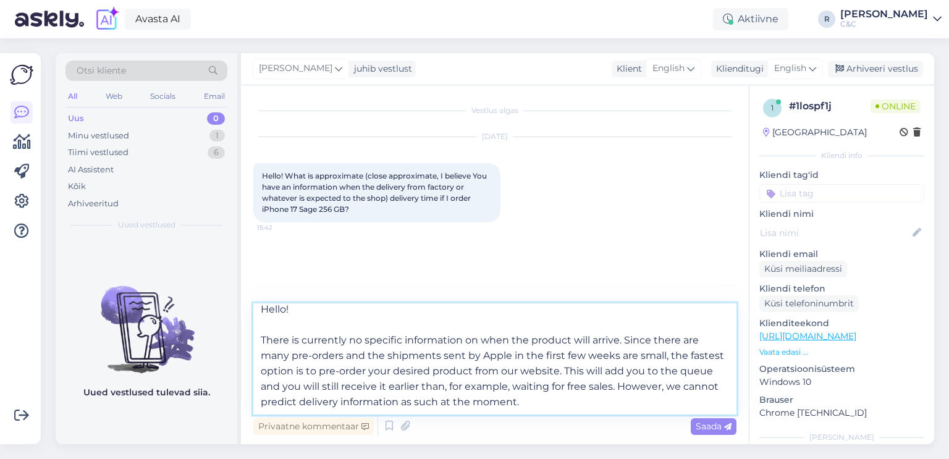
click at [548, 404] on textarea "Hello! There is currently no specific information on when the product will arri…" at bounding box center [494, 358] width 483 height 111
click at [534, 406] on textarea "Hello! There is currently no specific information on when the product will arri…" at bounding box center [494, 358] width 483 height 111
type textarea "Hello! There is currently no specific information on when the product will arri…"
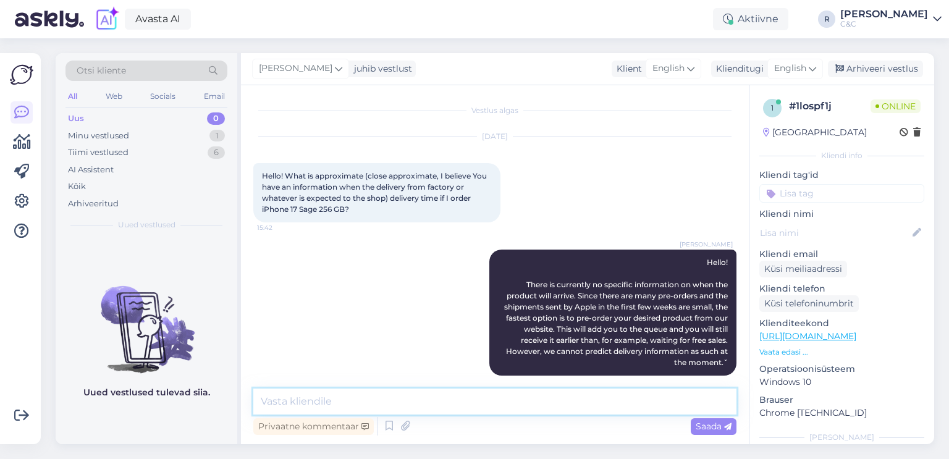
scroll to position [0, 0]
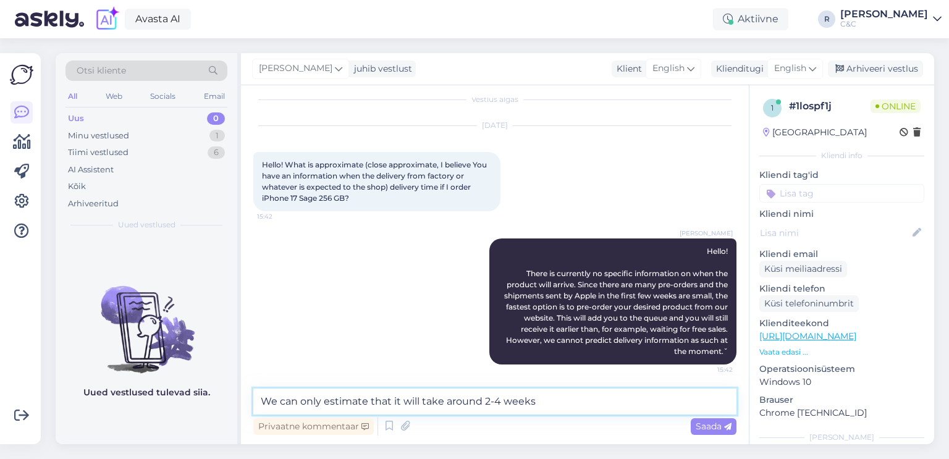
type textarea "We can only estimate that it will take around 2-4 weeks."
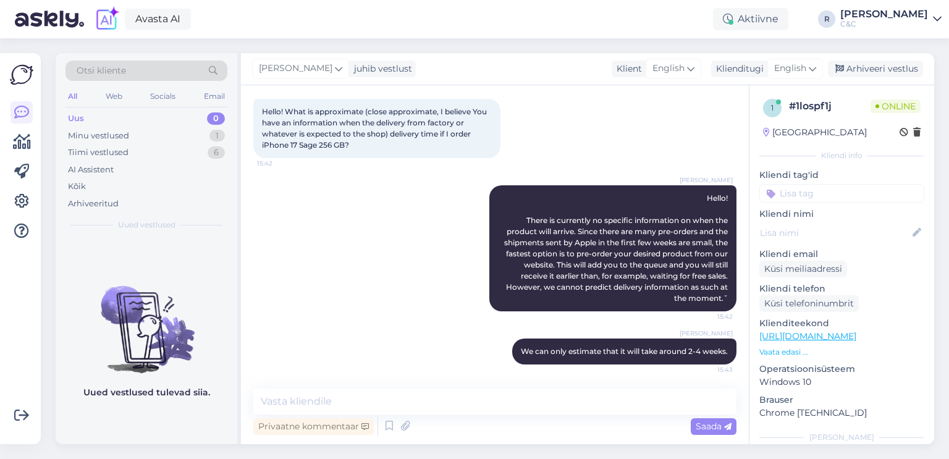
click at [83, 253] on div "Uued vestlused tulevad siia." at bounding box center [147, 341] width 182 height 206
click at [166, 132] on div "Minu vestlused 1" at bounding box center [146, 135] width 162 height 17
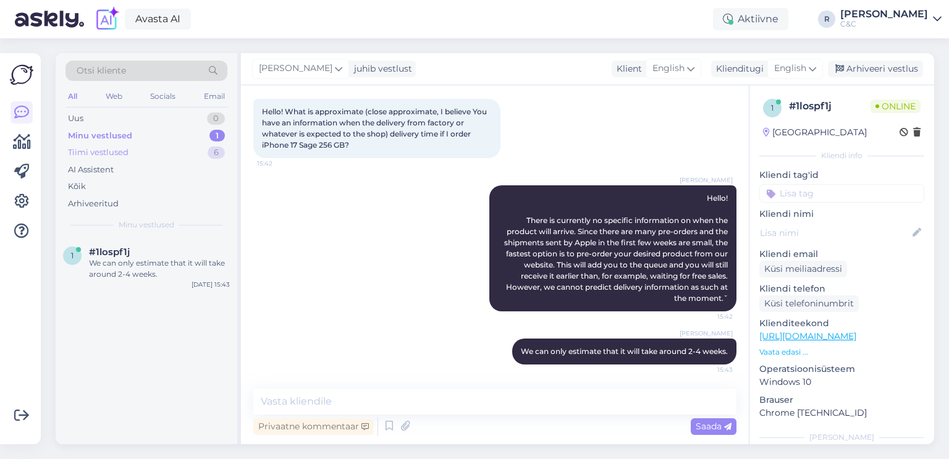
click at [165, 158] on div "Tiimi vestlused 6" at bounding box center [146, 152] width 162 height 17
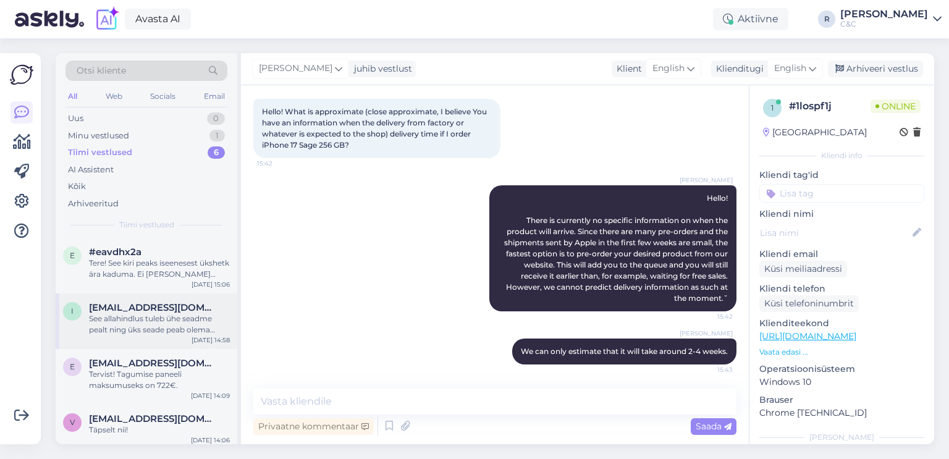
scroll to position [116, 0]
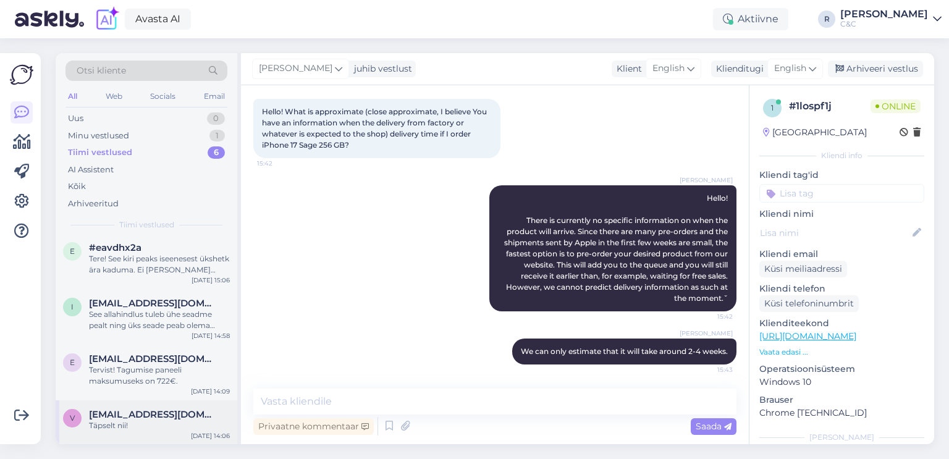
click at [138, 405] on div "v vitales1993@gmail.com Täpselt nii! Oct 13 14:06" at bounding box center [147, 422] width 182 height 44
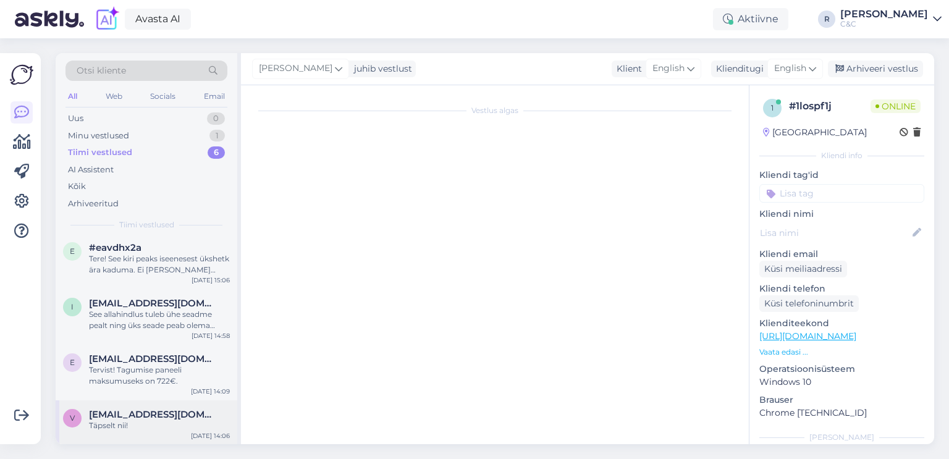
scroll to position [1989, 0]
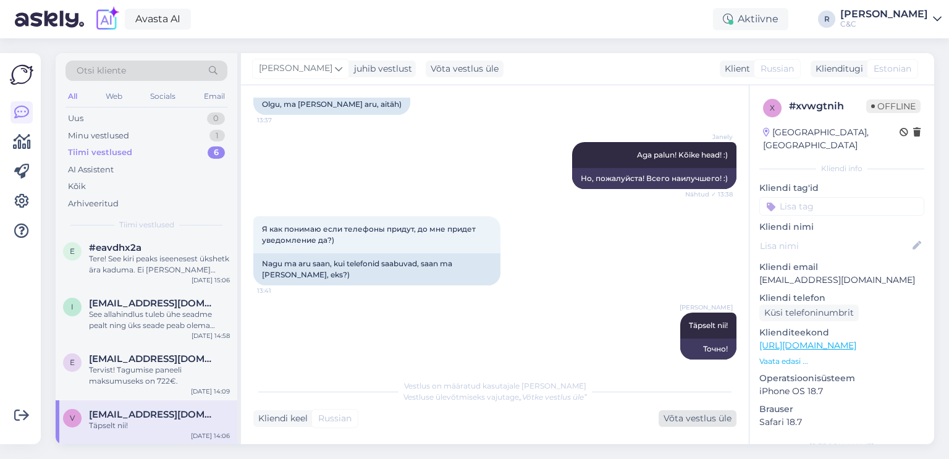
click at [689, 423] on div "Võta vestlus üle" at bounding box center [698, 418] width 78 height 17
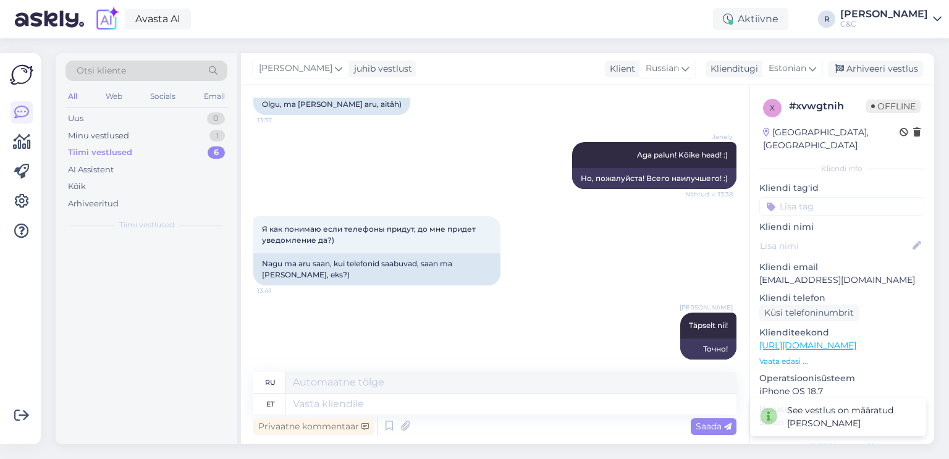
scroll to position [0, 0]
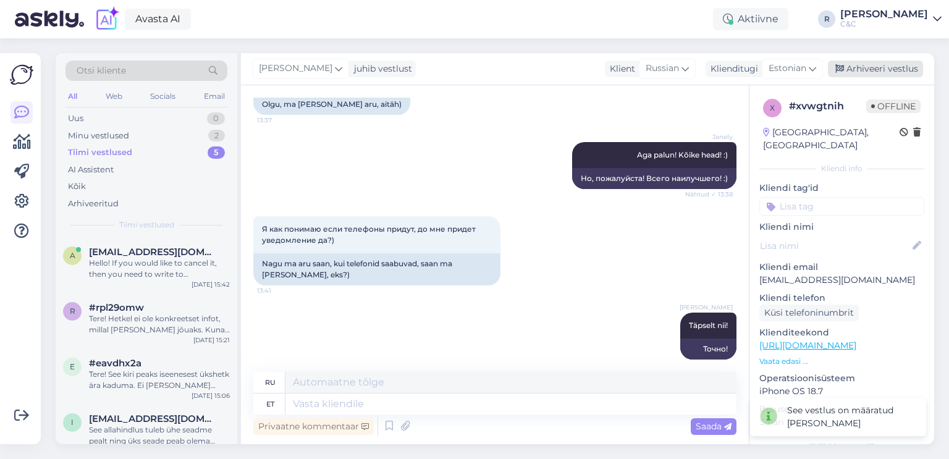
click at [882, 67] on div "Arhiveeri vestlus" at bounding box center [875, 69] width 95 height 17
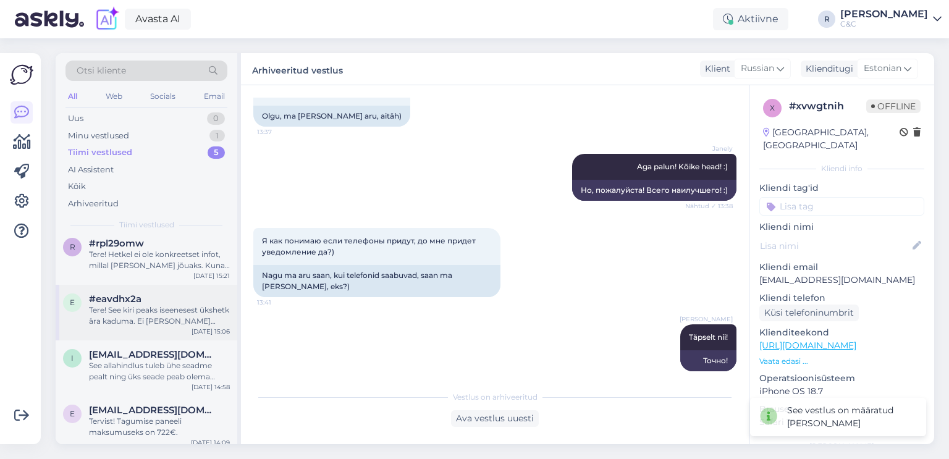
scroll to position [71, 0]
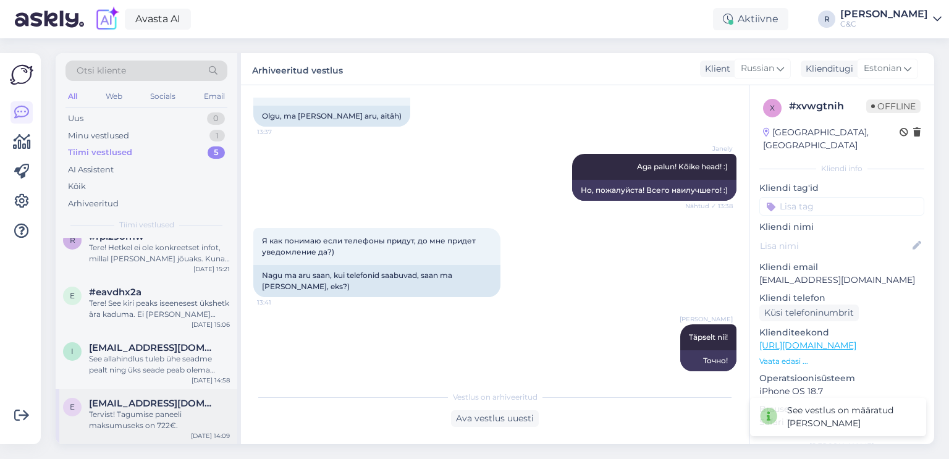
click at [143, 421] on div "Tervist! Tagumise paneeli maksumuseks on 722€." at bounding box center [159, 420] width 141 height 22
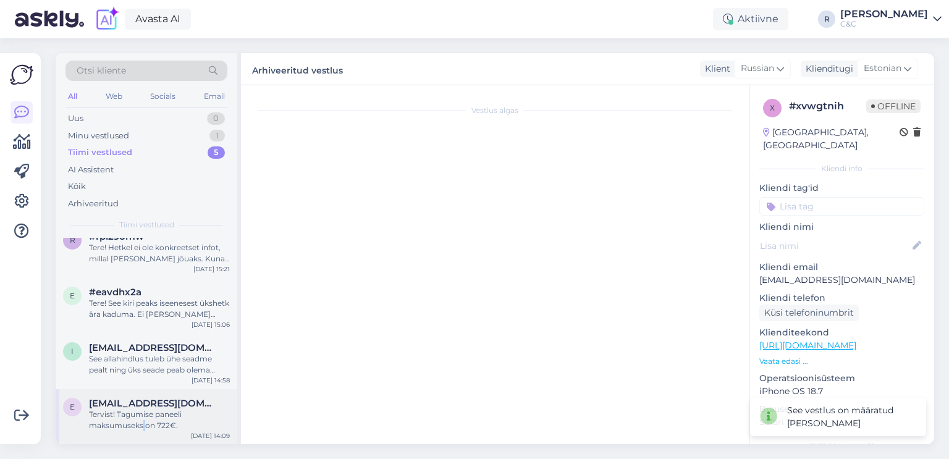
scroll to position [0, 0]
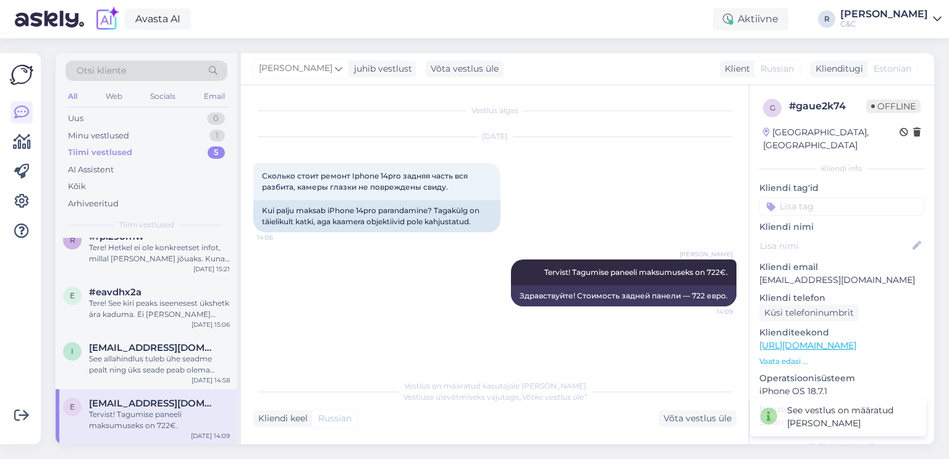
click at [691, 428] on div "Vestlus algas Oct 13 2025 Сколько стоит ремонт Iphone 14pro задняя часть вся ра…" at bounding box center [495, 264] width 508 height 359
click at [694, 421] on div "Võta vestlus üle" at bounding box center [698, 418] width 78 height 17
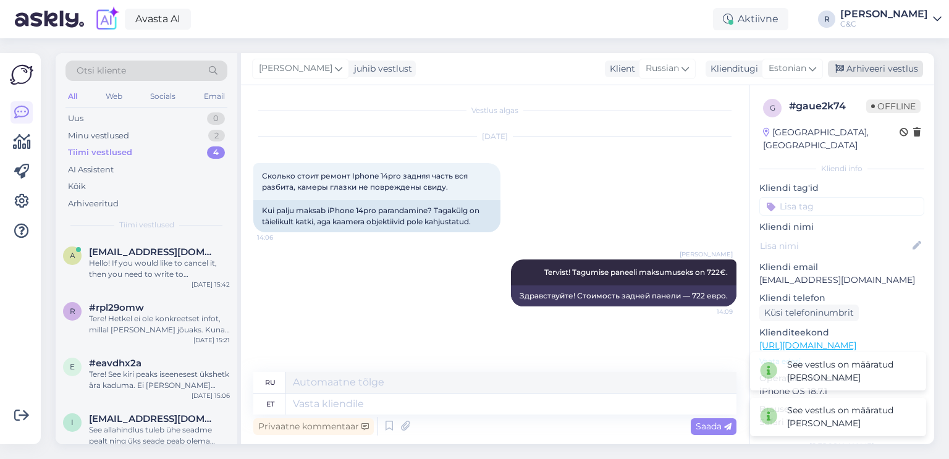
click at [856, 70] on div "Arhiveeri vestlus" at bounding box center [875, 69] width 95 height 17
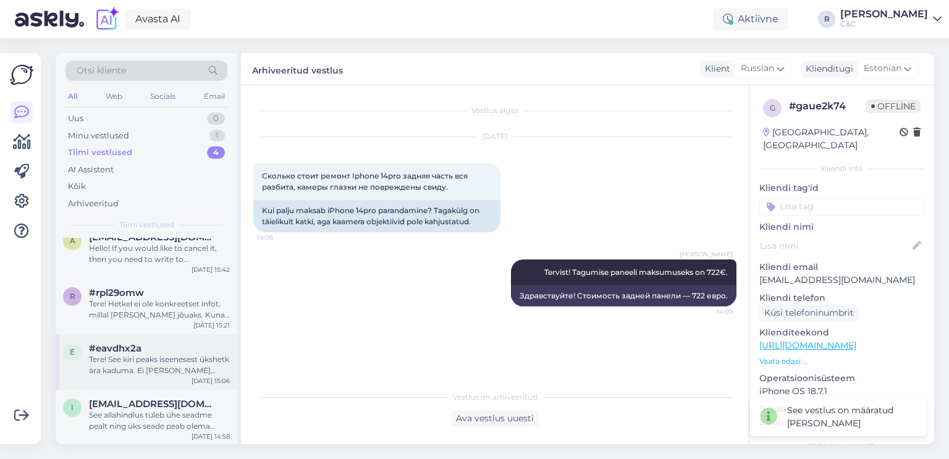
scroll to position [15, 0]
click at [173, 410] on div "See allahindlus tuleb ühe seadme pealt ning üks seade peab olema vähemalt 150€ …" at bounding box center [159, 421] width 141 height 22
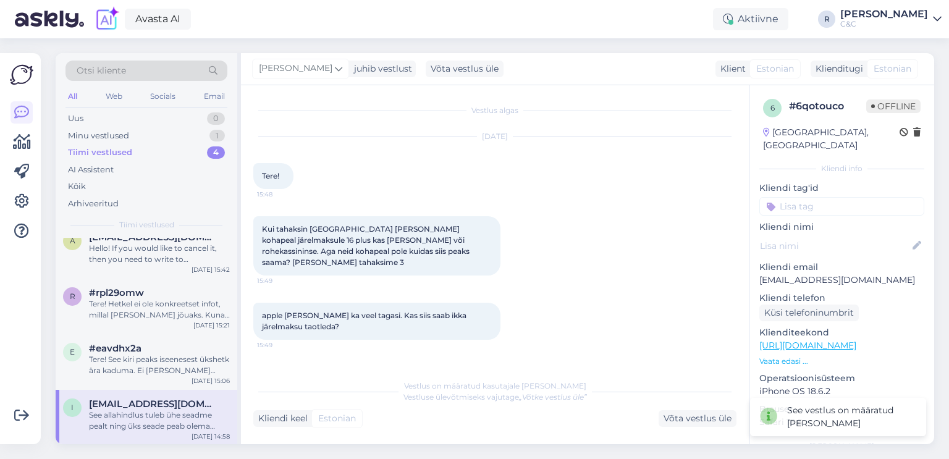
scroll to position [578, 0]
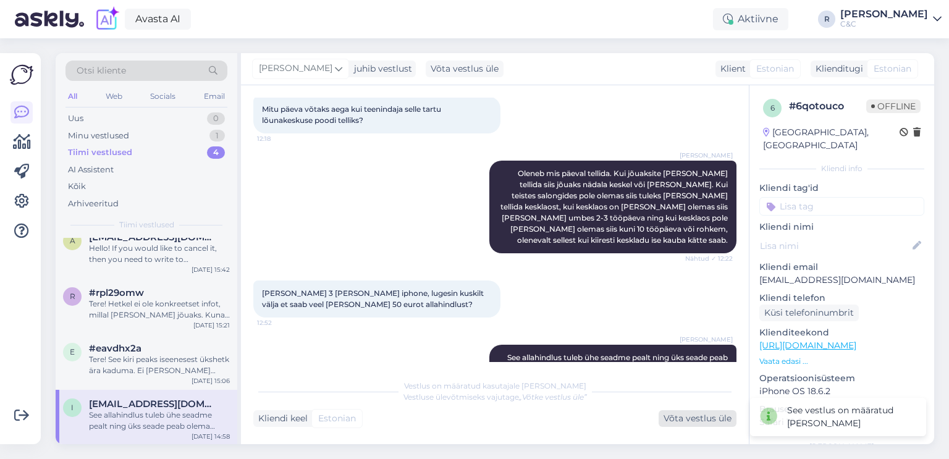
click at [689, 411] on div "Võta vestlus üle" at bounding box center [698, 418] width 78 height 17
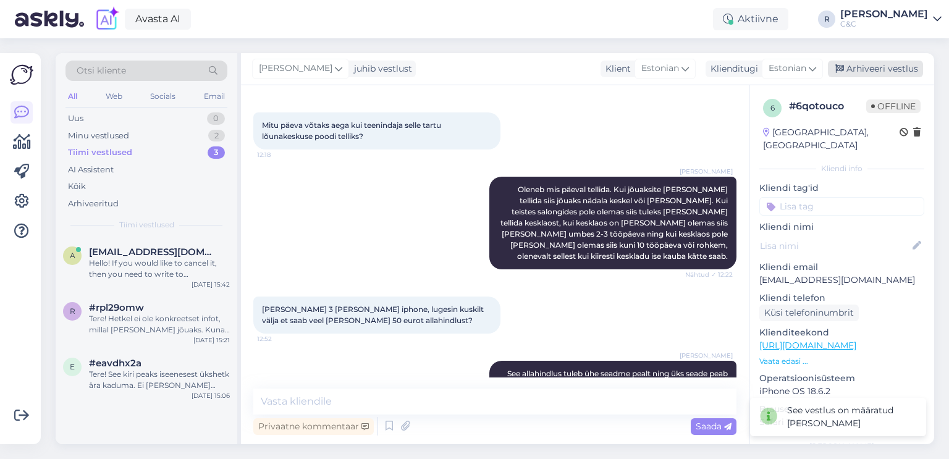
click at [853, 64] on div "Arhiveeri vestlus" at bounding box center [875, 69] width 95 height 17
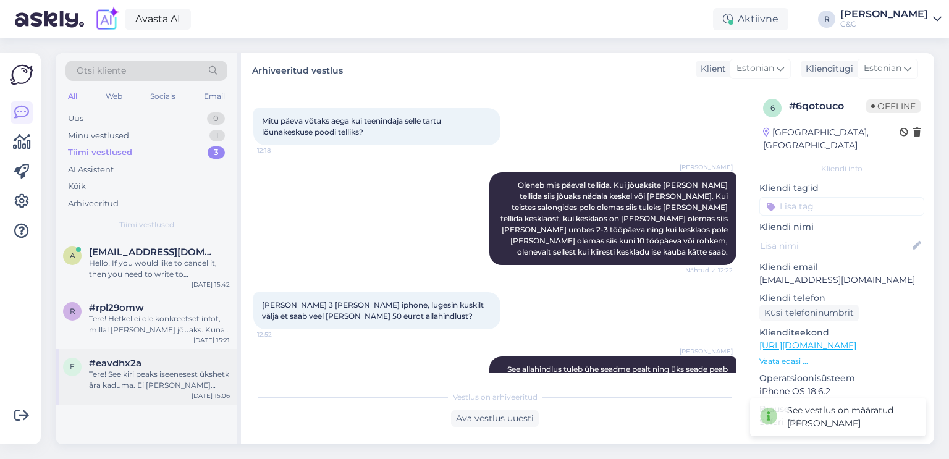
click at [146, 374] on div "Tere! See kiri peaks iseenesest ükshetk ära kaduma. Ei ole vaja sellepärast mur…" at bounding box center [159, 380] width 141 height 22
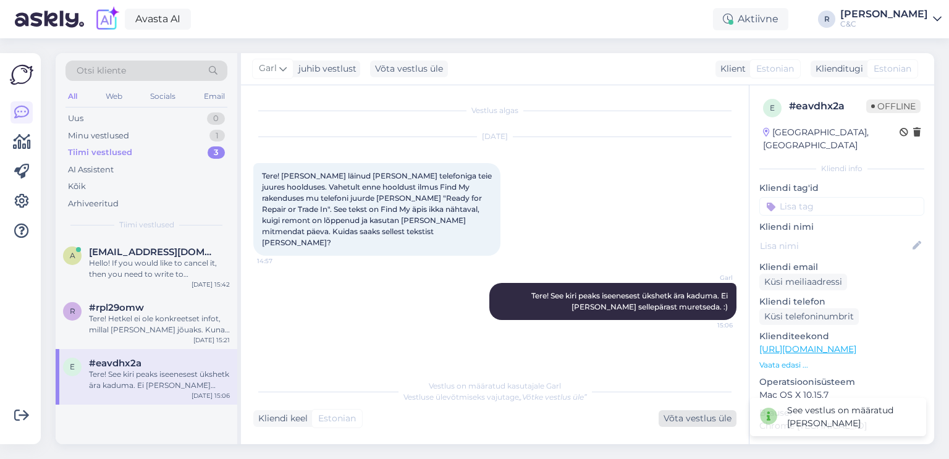
click at [697, 413] on div "Võta vestlus üle" at bounding box center [698, 418] width 78 height 17
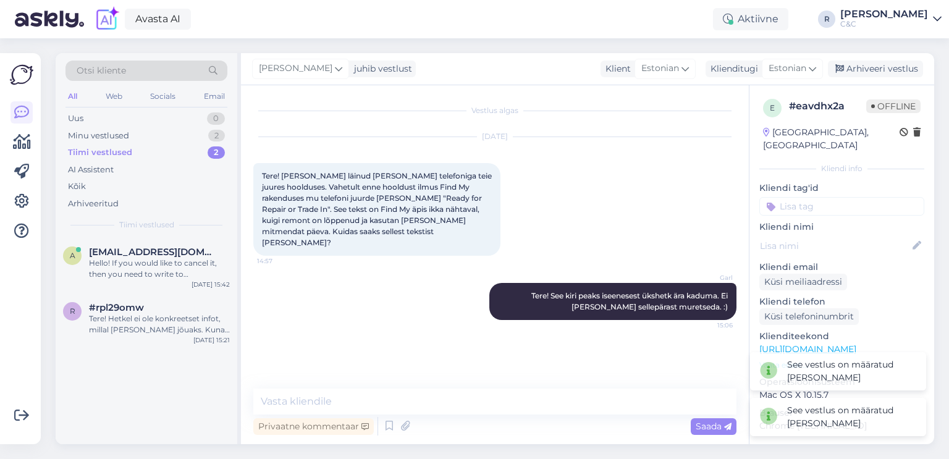
click at [856, 78] on div "Ross juhib vestlust Klient Estonian Klienditugi Estonian Arhiveeri vestlus" at bounding box center [587, 69] width 693 height 32
click at [857, 74] on div "Arhiveeri vestlus" at bounding box center [875, 69] width 95 height 17
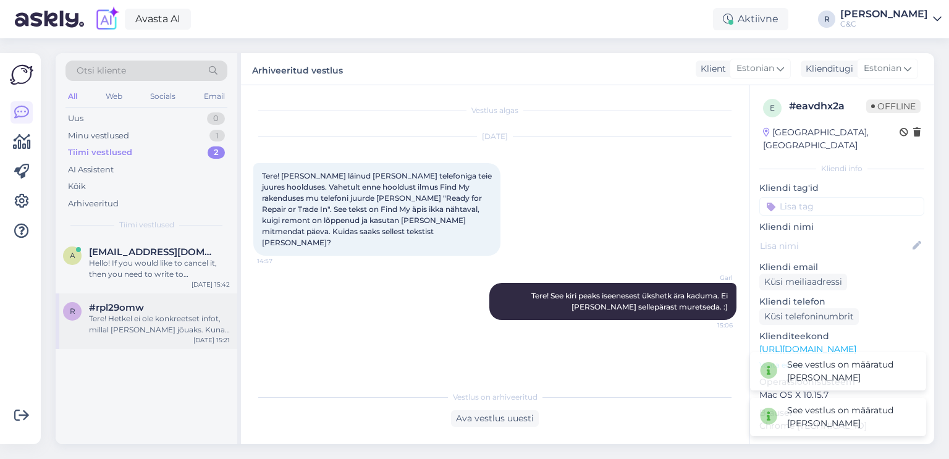
click at [179, 328] on div "Tere! Hetkel ei ole konkreetset infot, millal toode kohale jõuaks. Kuna eeltell…" at bounding box center [159, 324] width 141 height 22
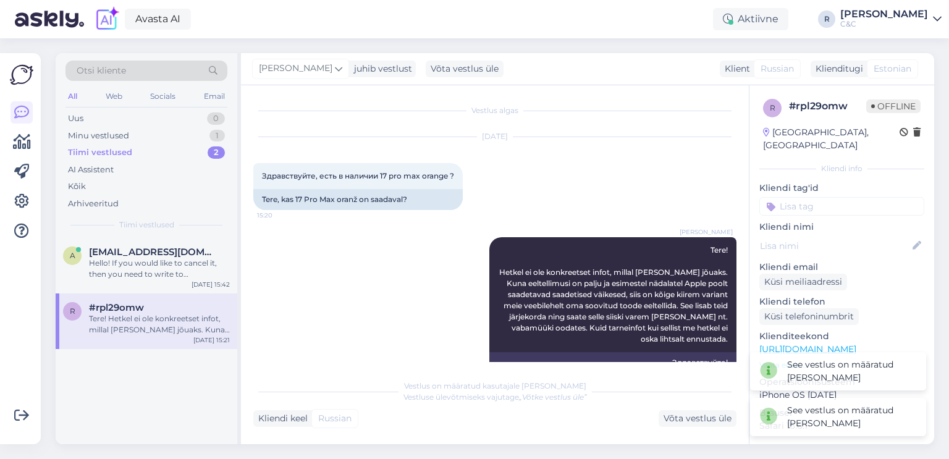
scroll to position [125, 0]
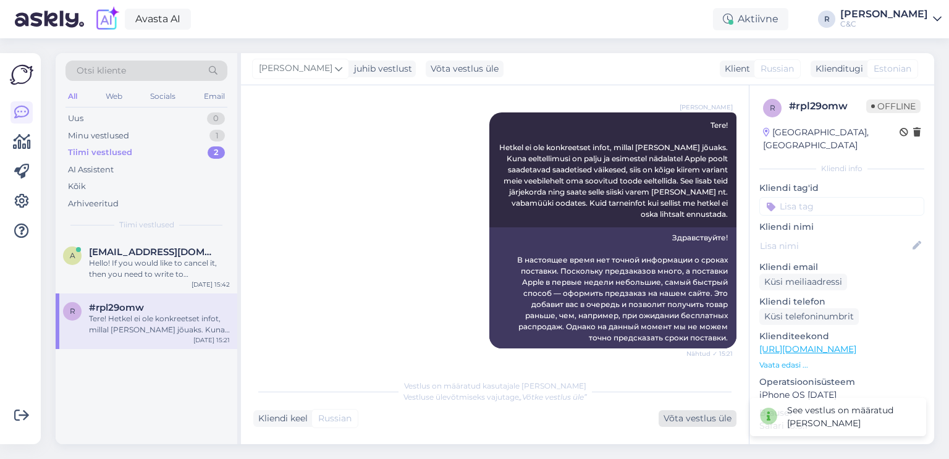
click at [679, 420] on div "Võta vestlus üle" at bounding box center [698, 418] width 78 height 17
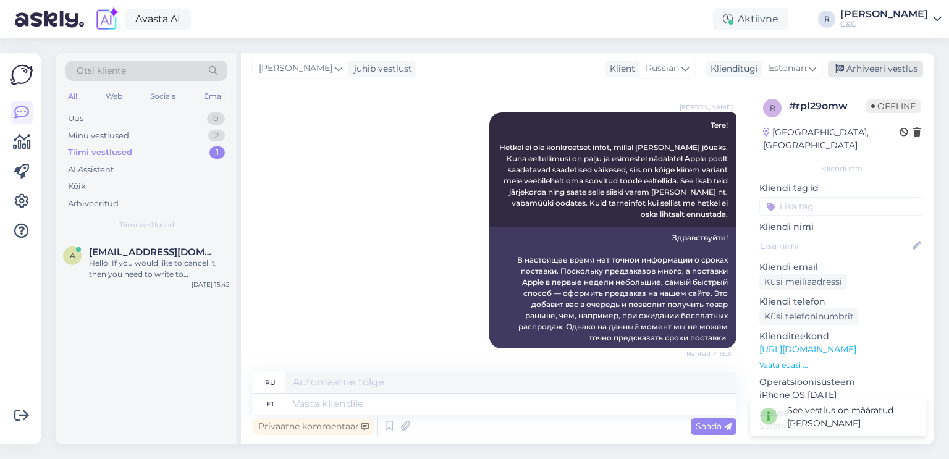
click at [858, 69] on div "Arhiveeri vestlus" at bounding box center [875, 69] width 95 height 17
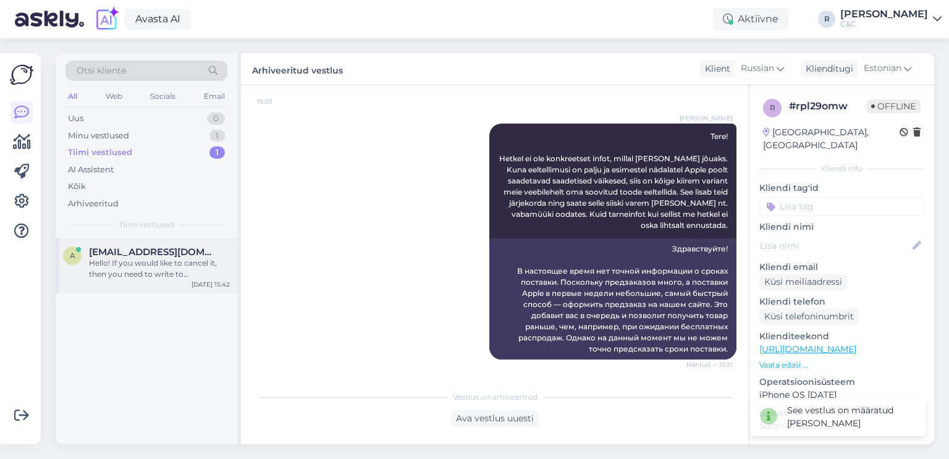
click at [175, 273] on div "Hello! If you would like to cancel it, then you need to write to klienditugi@ce…" at bounding box center [159, 269] width 141 height 22
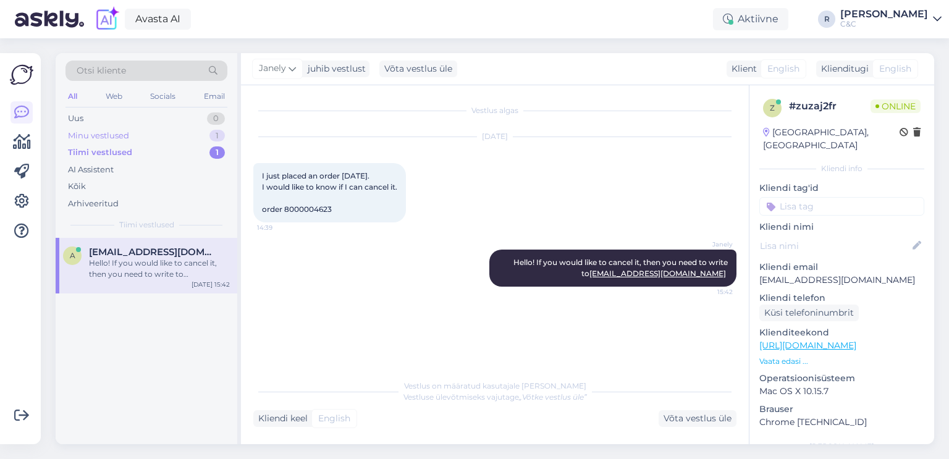
click at [173, 135] on div "Minu vestlused 1" at bounding box center [146, 135] width 162 height 17
click at [148, 264] on div "We can only estimate that it will take around 2-4 weeks." at bounding box center [159, 269] width 141 height 22
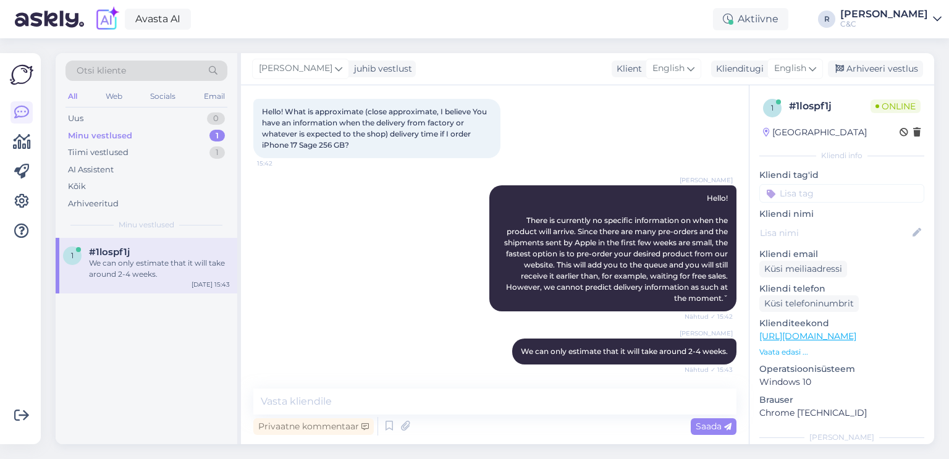
scroll to position [162, 0]
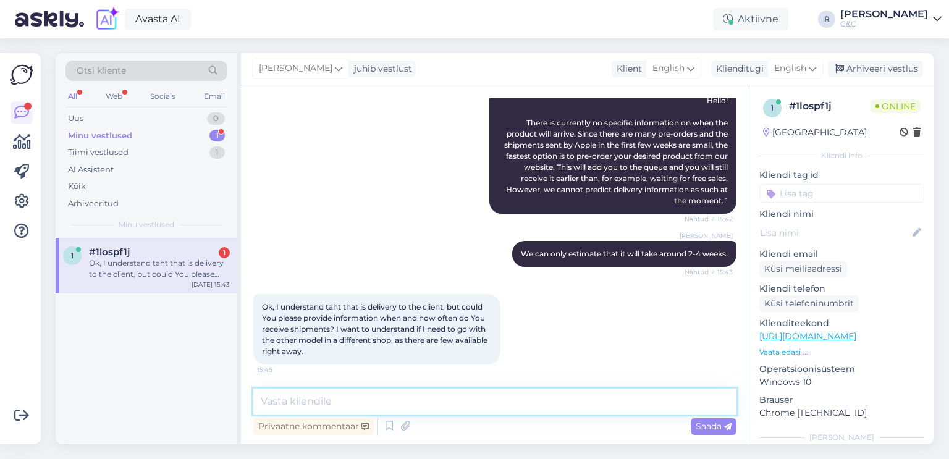
click at [455, 402] on textarea at bounding box center [494, 402] width 483 height 26
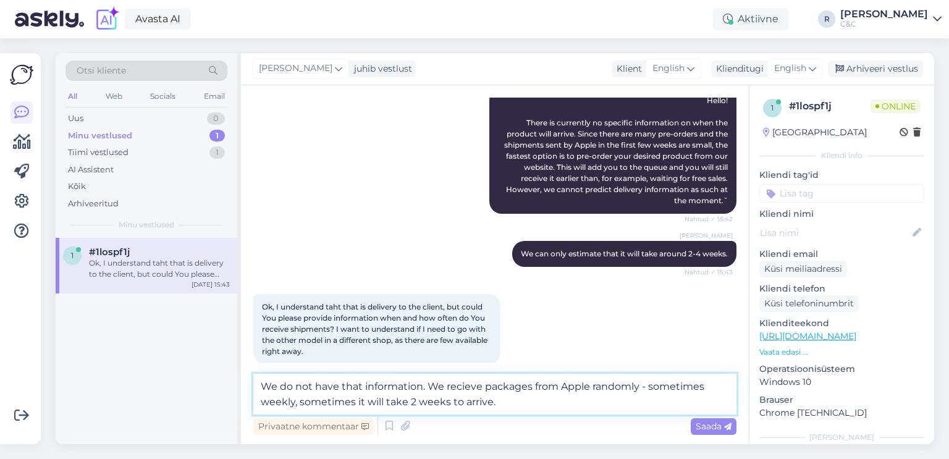
type textarea "We do not have that information. We recieve packages from Apple randomly - some…"
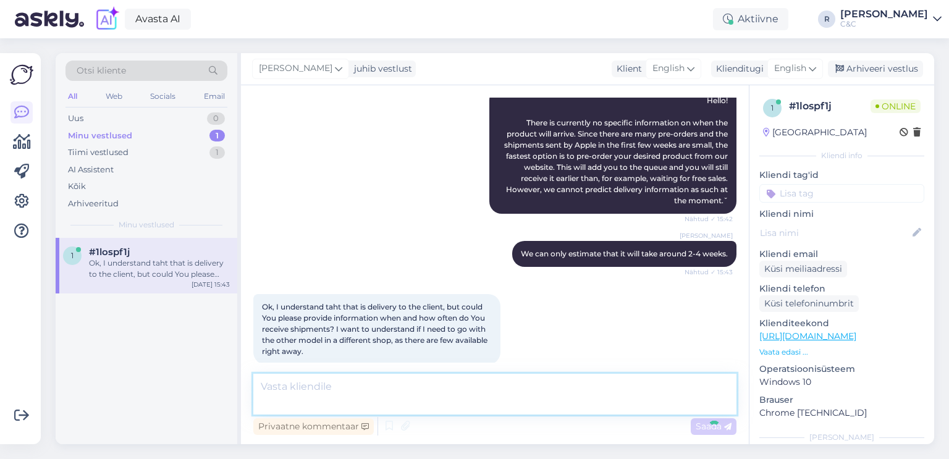
scroll to position [237, 0]
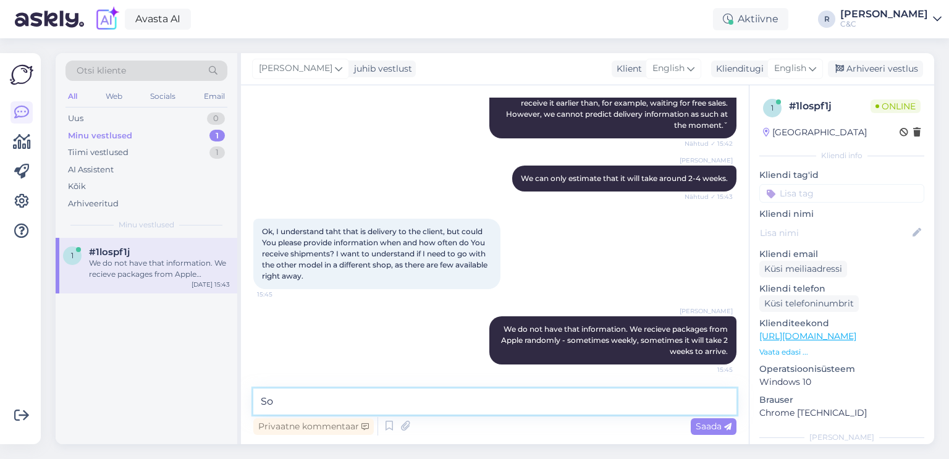
type textarea "S"
click at [376, 399] on textarea at bounding box center [494, 402] width 483 height 26
click at [376, 398] on textarea at bounding box center [494, 402] width 483 height 26
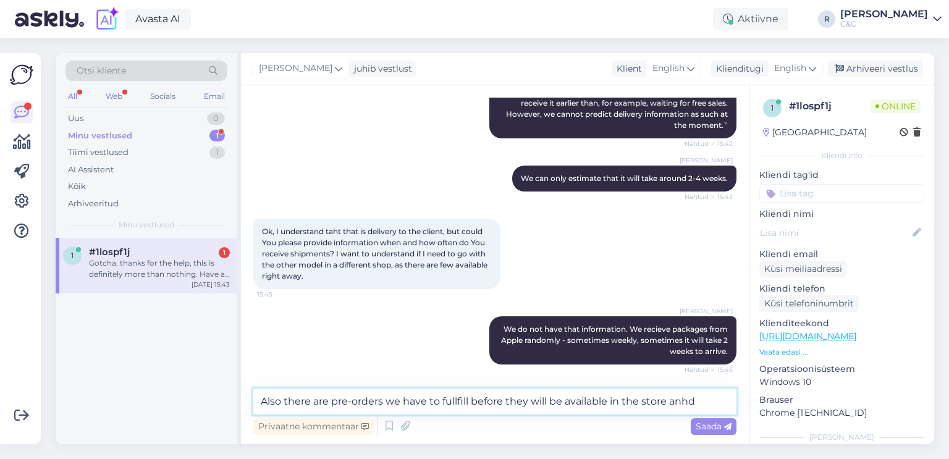
scroll to position [301, 0]
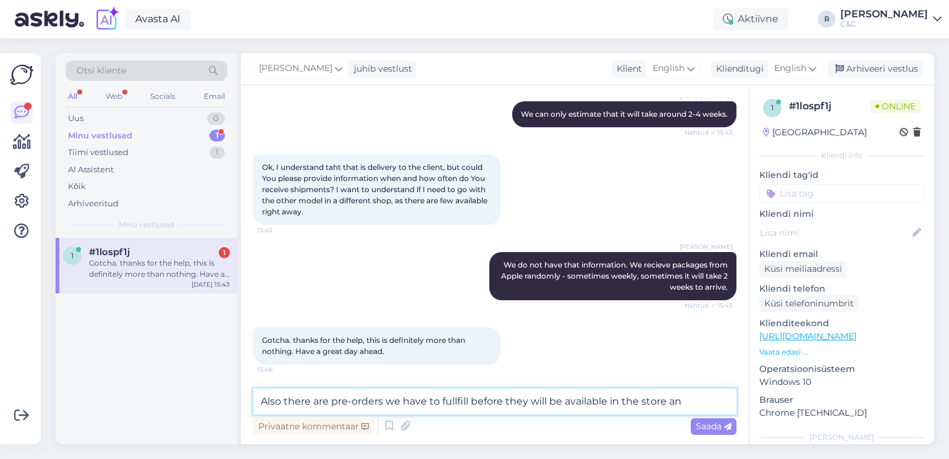
type textarea "Also there are pre-orders we have to fullfill before they will be available in …"
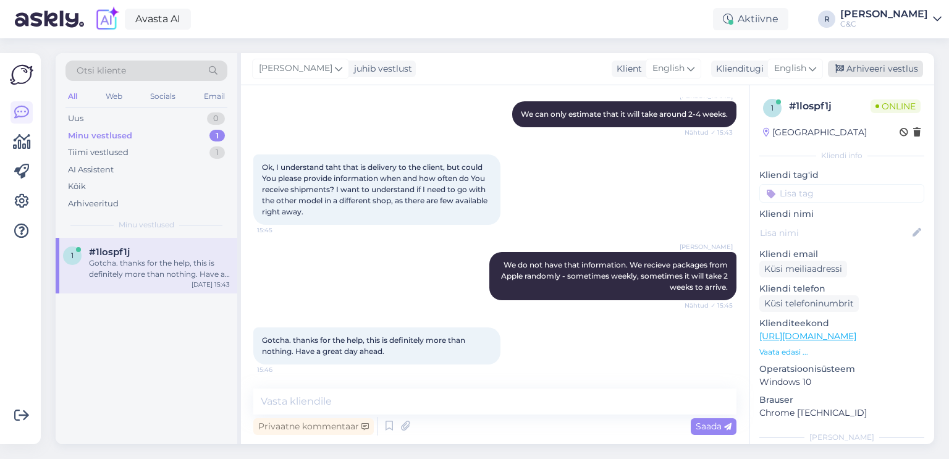
click at [877, 64] on div "Arhiveeri vestlus" at bounding box center [875, 69] width 95 height 17
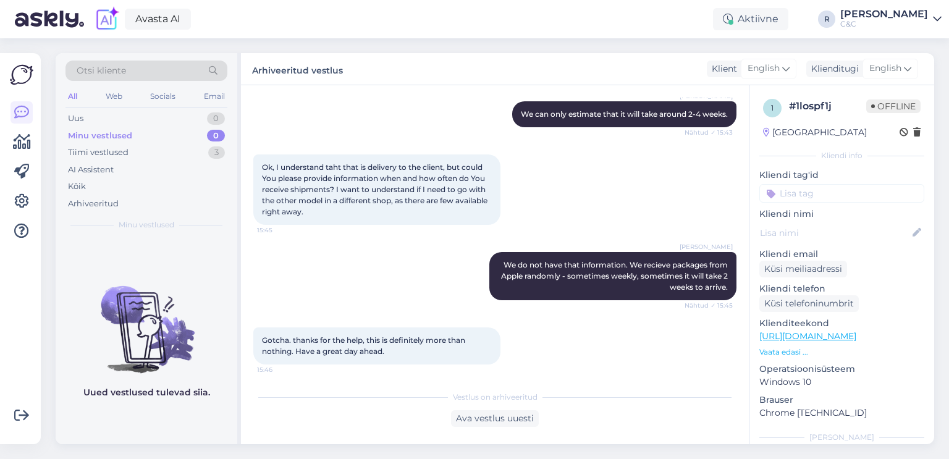
click at [169, 69] on div "Otsi kliente" at bounding box center [146, 71] width 162 height 20
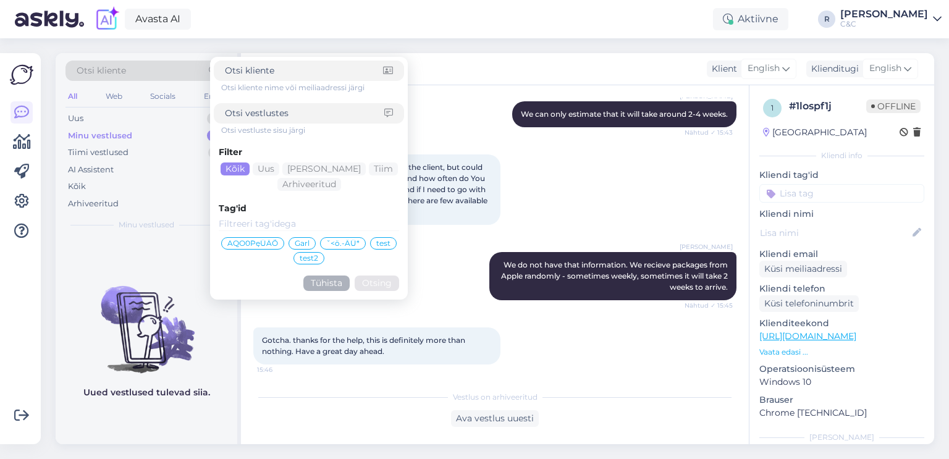
click at [161, 70] on div "Otsi kliente" at bounding box center [146, 71] width 162 height 20
click at [153, 75] on div "Otsi kliente" at bounding box center [146, 71] width 162 height 20
click at [248, 111] on input at bounding box center [304, 113] width 159 height 13
type input "5912"
click button "Otsing" at bounding box center [377, 283] width 44 height 15
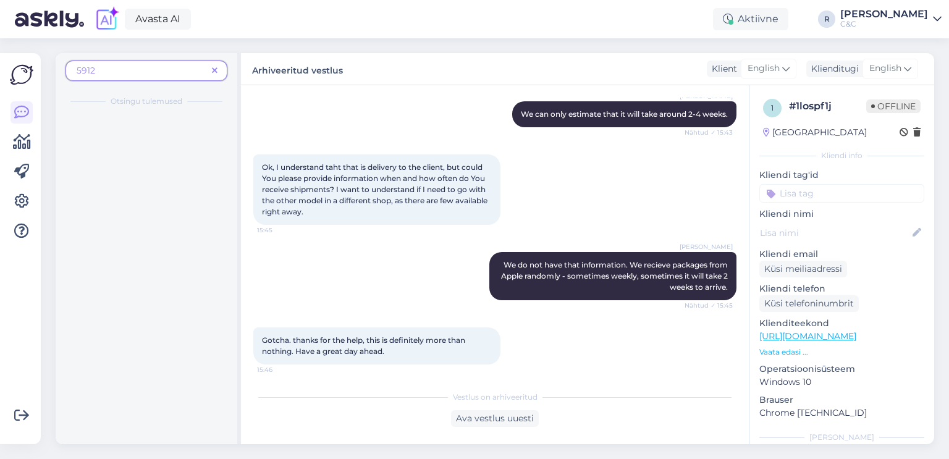
drag, startPoint x: 181, startPoint y: 72, endPoint x: 82, endPoint y: 74, distance: 99.5
click at [82, 74] on span "5912" at bounding box center [142, 70] width 130 height 13
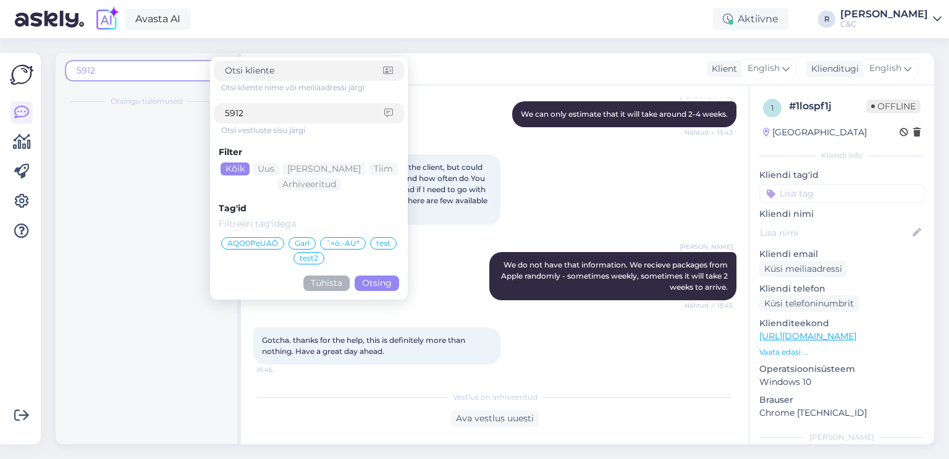
click at [109, 70] on span "5912" at bounding box center [142, 70] width 130 height 13
drag, startPoint x: 259, startPoint y: 115, endPoint x: 181, endPoint y: 104, distance: 79.2
click at [183, 104] on div "5912 Otsi kliente nime või meiliaadressi järgi 5912 Otsi vestluste sisu järgi F…" at bounding box center [147, 83] width 182 height 61
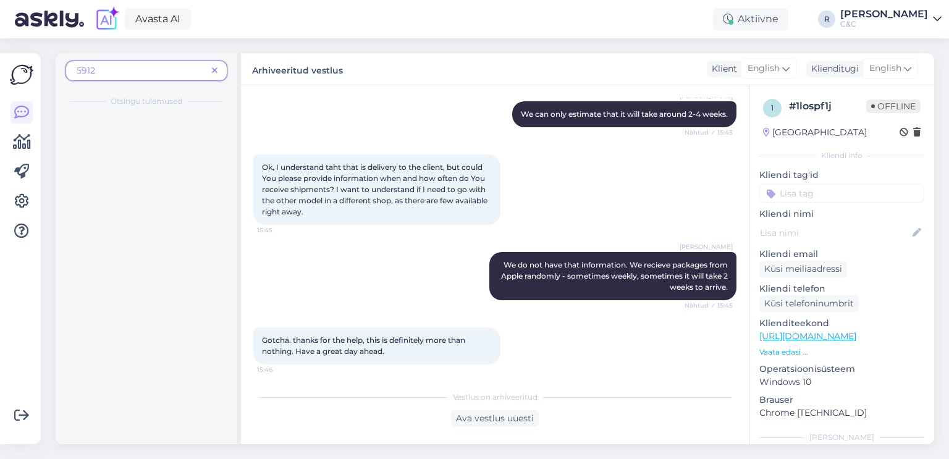
click at [196, 67] on span "5912" at bounding box center [142, 70] width 130 height 13
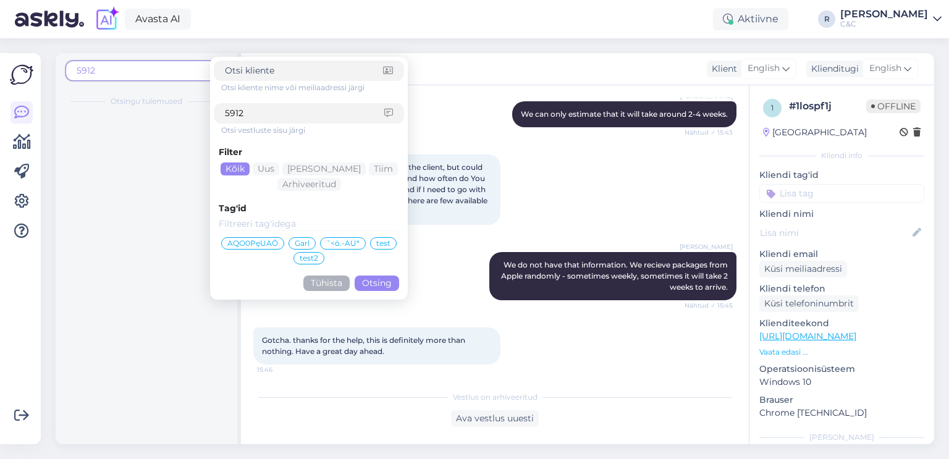
click at [248, 117] on input "5912" at bounding box center [304, 113] width 159 height 13
drag, startPoint x: 240, startPoint y: 112, endPoint x: 213, endPoint y: 106, distance: 27.1
click at [214, 106] on div "Otsi kliente nime või meiliaadressi järgi 5912 Otsi vestluste sisu järgi Filter…" at bounding box center [309, 178] width 190 height 235
type input "tanel lindmaa"
click button "Otsing" at bounding box center [377, 283] width 44 height 15
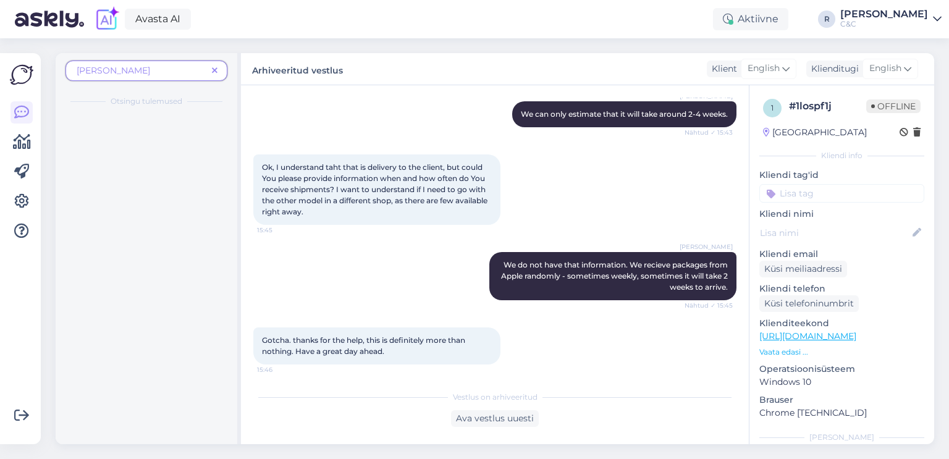
drag, startPoint x: 177, startPoint y: 69, endPoint x: 130, endPoint y: 75, distance: 47.4
click at [129, 75] on span "tanel lindmaa" at bounding box center [142, 70] width 130 height 13
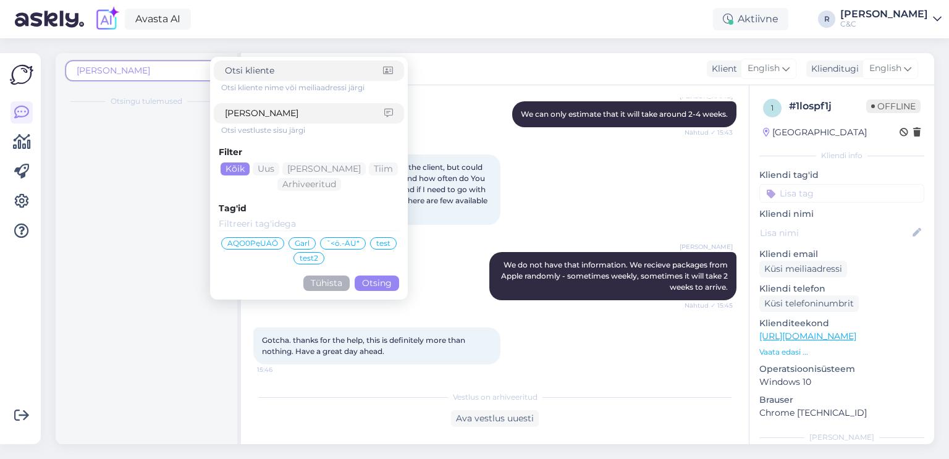
click at [262, 119] on input "tanel lindmaa" at bounding box center [304, 113] width 159 height 13
click at [289, 112] on input "tanel lindmaa" at bounding box center [304, 113] width 159 height 13
click at [373, 283] on button "Otsing" at bounding box center [377, 283] width 44 height 15
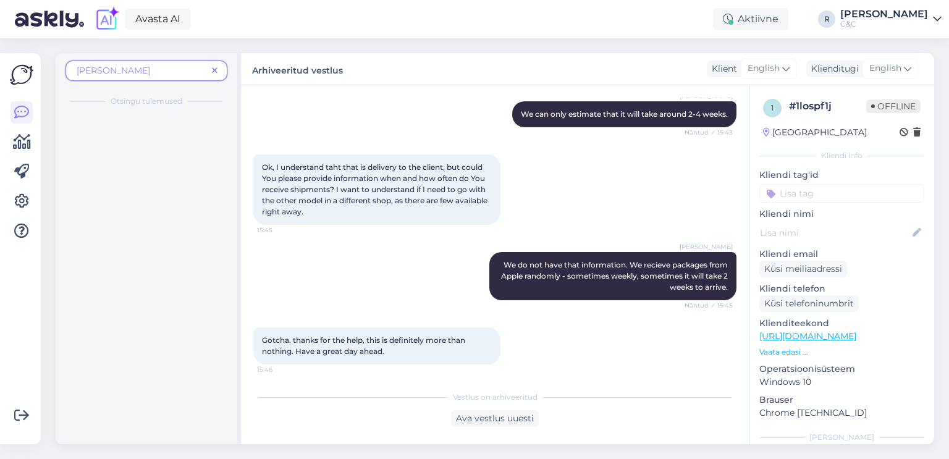
drag, startPoint x: 171, startPoint y: 75, endPoint x: 142, endPoint y: 73, distance: 28.5
click at [143, 73] on span "tanel lindmaa" at bounding box center [142, 70] width 130 height 13
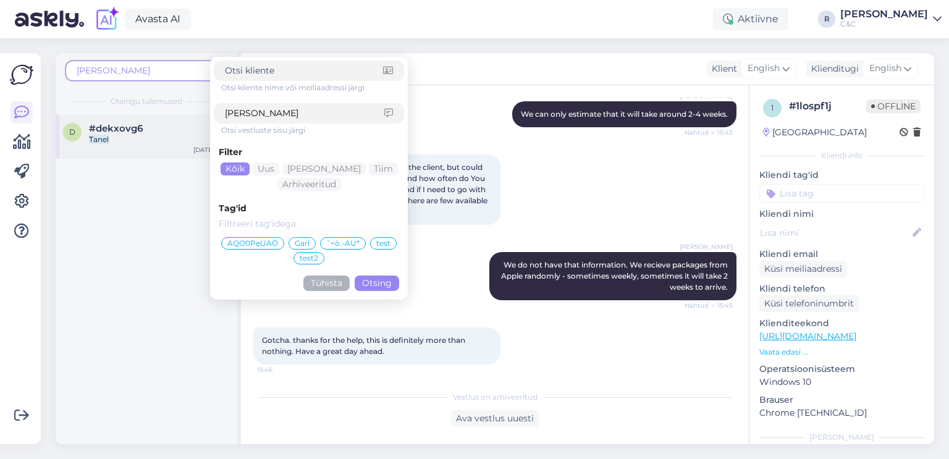
click at [161, 135] on div "Tanel" at bounding box center [159, 139] width 141 height 11
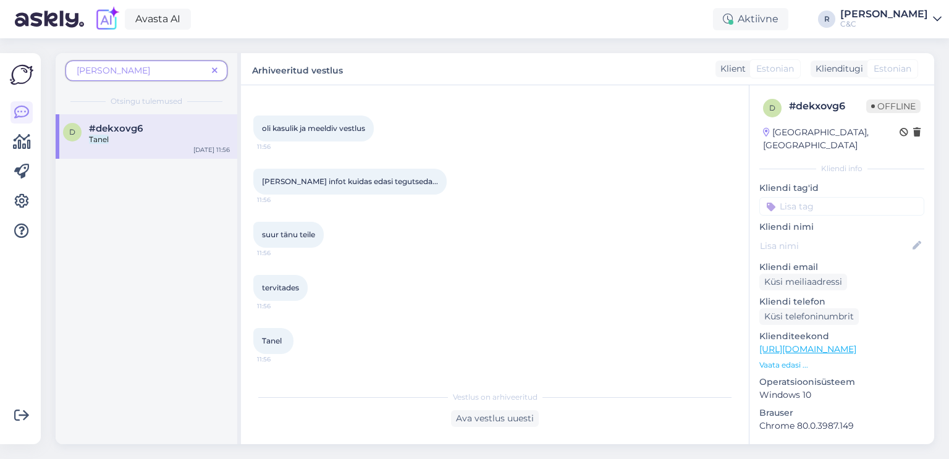
scroll to position [2673, 0]
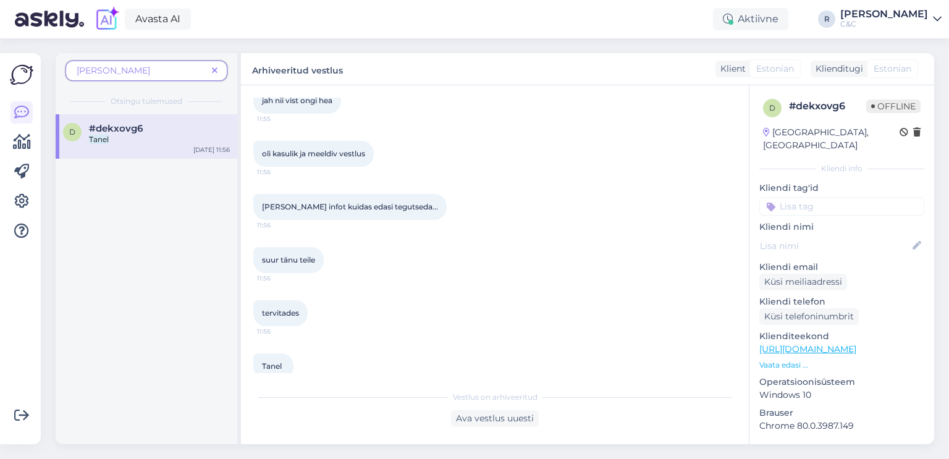
click at [217, 72] on icon at bounding box center [215, 71] width 6 height 9
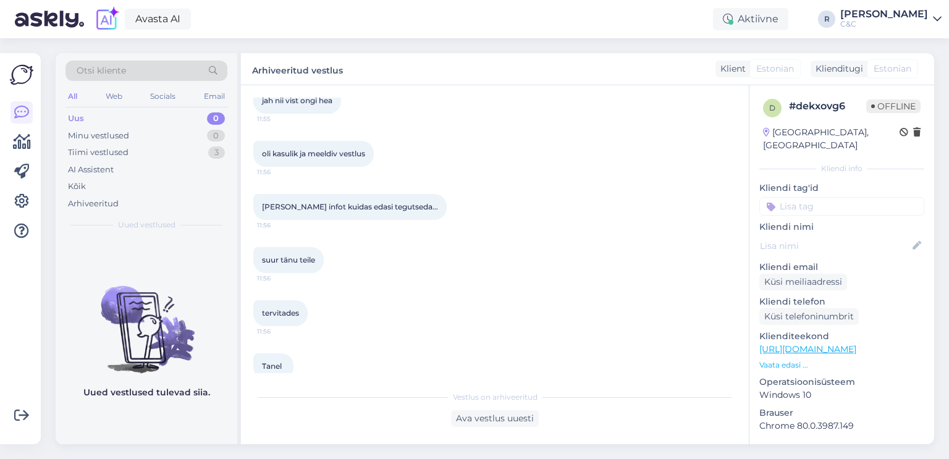
click at [182, 75] on div "Otsi kliente" at bounding box center [146, 71] width 162 height 20
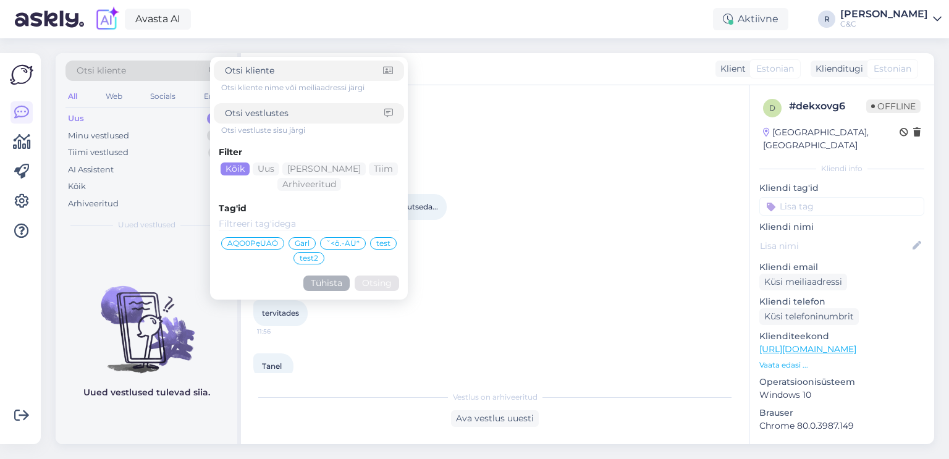
click at [299, 113] on input at bounding box center [304, 113] width 159 height 13
click at [299, 69] on input at bounding box center [304, 70] width 158 height 13
click at [286, 114] on input at bounding box center [304, 113] width 159 height 13
click at [283, 111] on input at bounding box center [304, 113] width 159 height 13
type input "5912"
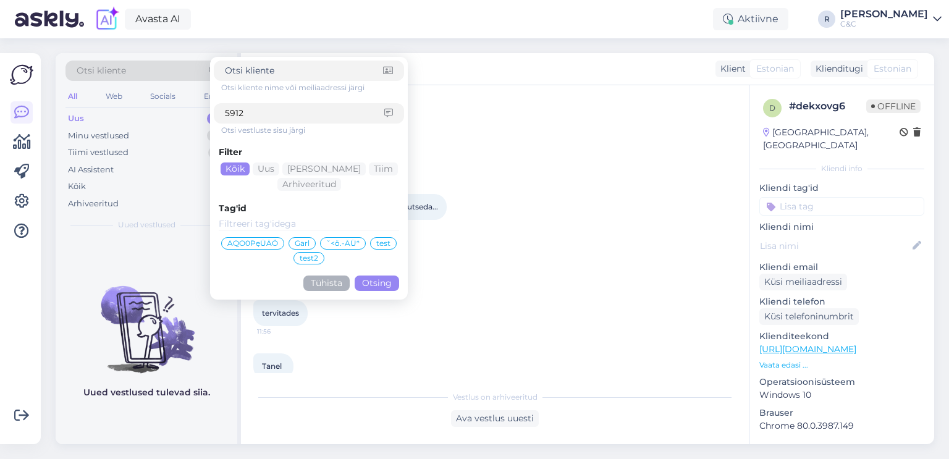
click at [382, 278] on button "Otsing" at bounding box center [377, 283] width 44 height 15
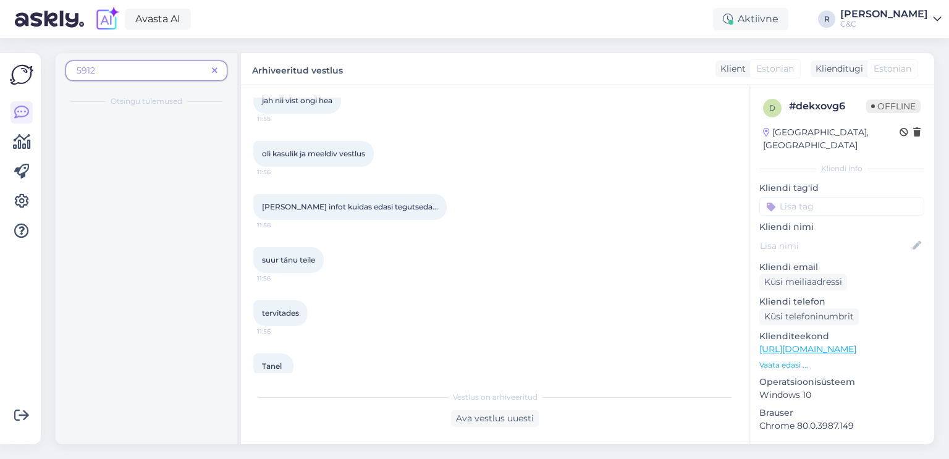
click at [161, 77] on div "5912" at bounding box center [146, 71] width 162 height 20
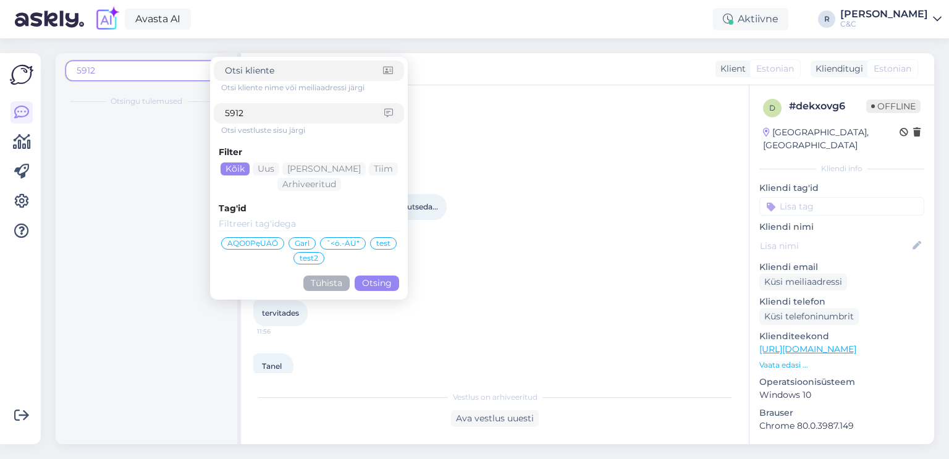
click at [161, 77] on div "5912" at bounding box center [146, 71] width 162 height 20
click at [157, 130] on div "#xkmdculm" at bounding box center [159, 128] width 141 height 11
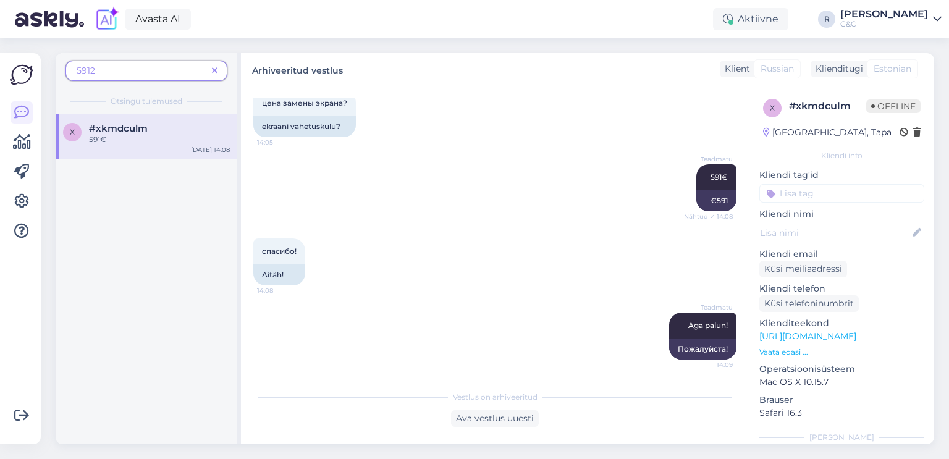
click at [210, 72] on span at bounding box center [214, 70] width 15 height 13
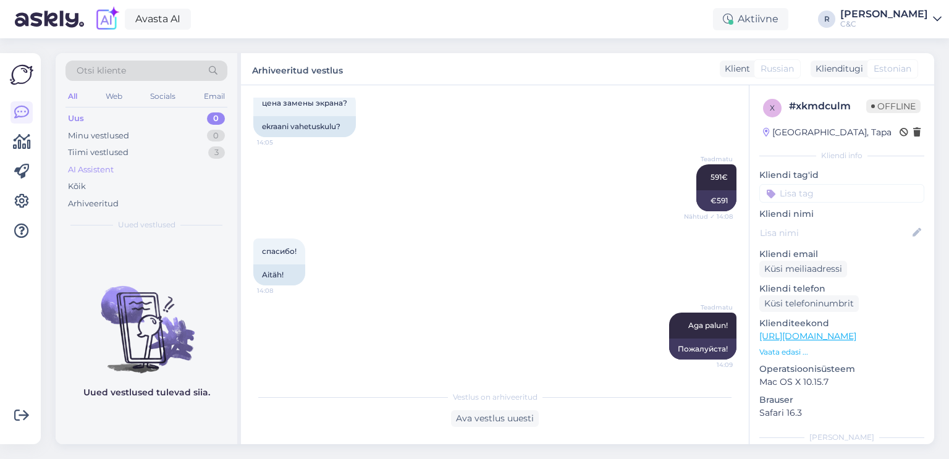
click at [179, 171] on div "AI Assistent" at bounding box center [146, 169] width 162 height 17
click at [166, 185] on div "Kõik" at bounding box center [146, 186] width 162 height 17
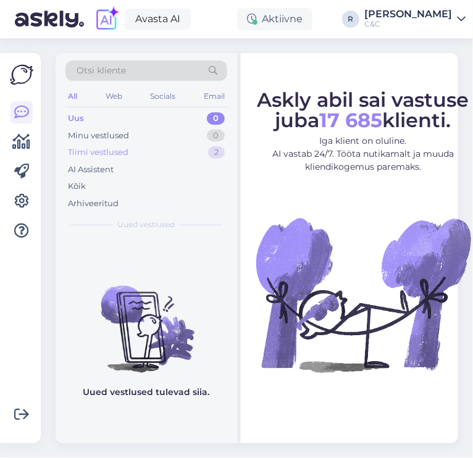
click at [161, 154] on div "Tiimi vestlused 2" at bounding box center [146, 152] width 162 height 17
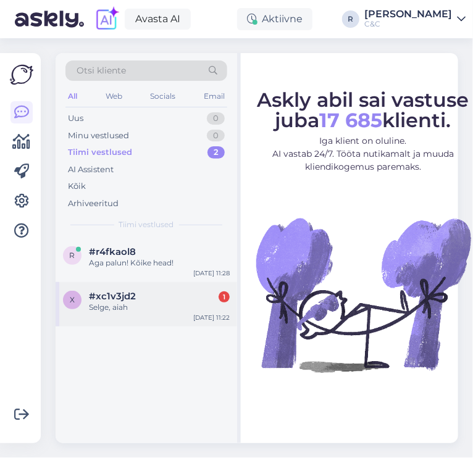
click at [109, 319] on div "x #xc1v3jd2 1 Selge, aiah [DATE] 11:22" at bounding box center [147, 304] width 182 height 44
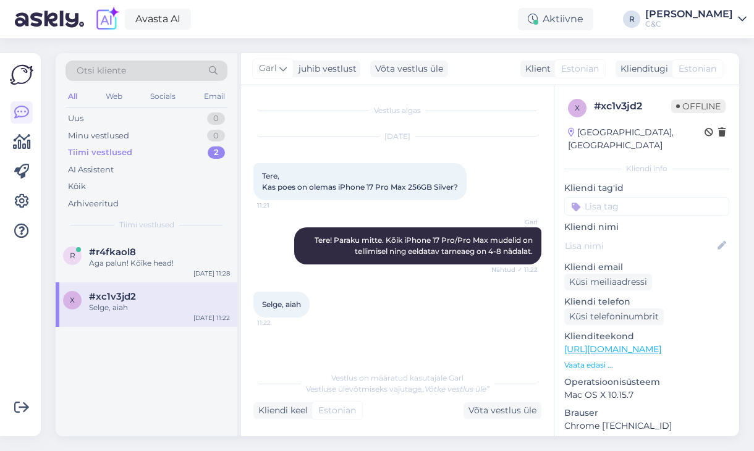
click at [437, 47] on div "Otsi kliente All Web Socials Email Uus 0 Minu vestlused 0 Tiimi vestlused 2 AI …" at bounding box center [401, 244] width 706 height 413
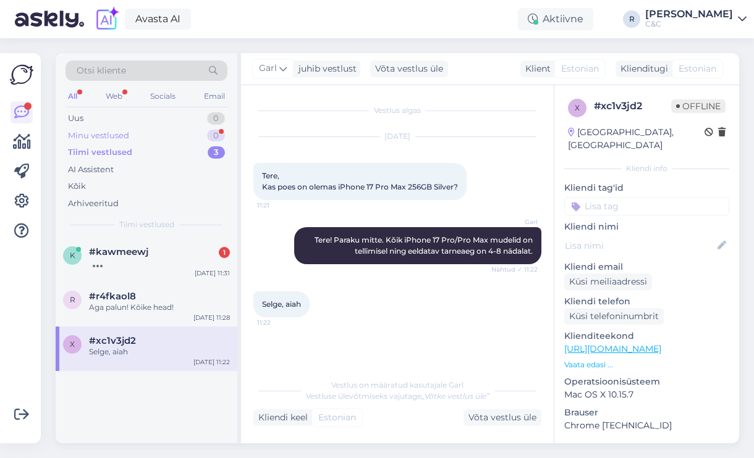
click at [156, 141] on div "Minu vestlused 0" at bounding box center [146, 135] width 162 height 17
